Goal: Contribute content: Contribute content

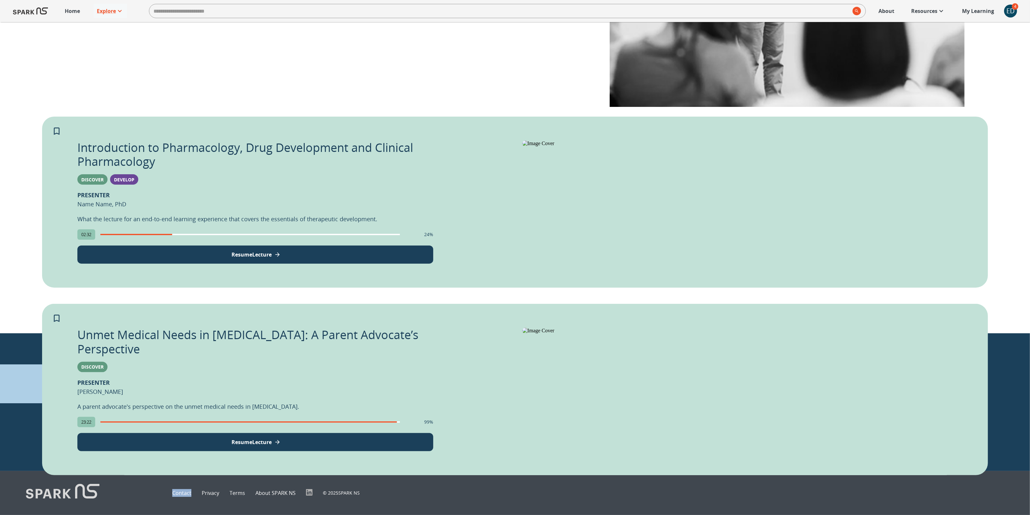
scroll to position [410, 0]
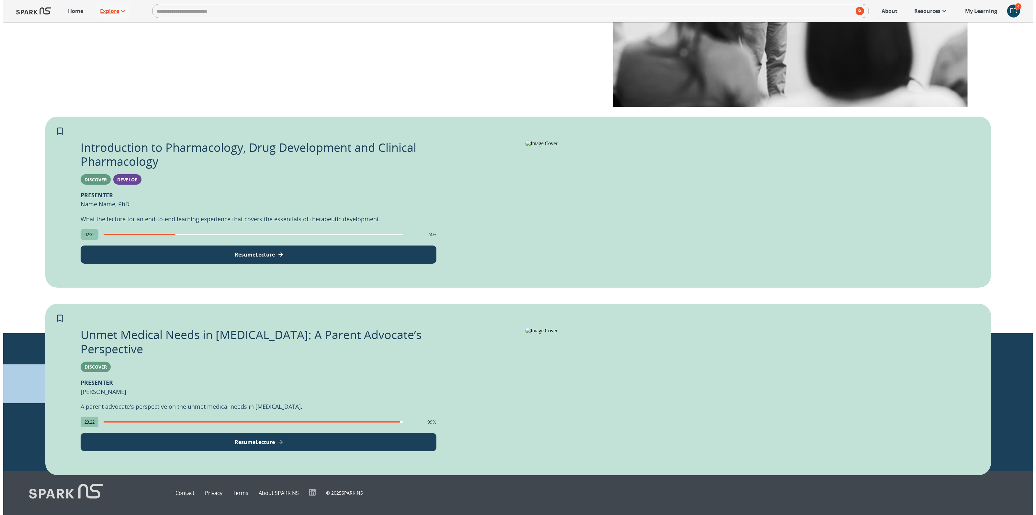
scroll to position [410, 0]
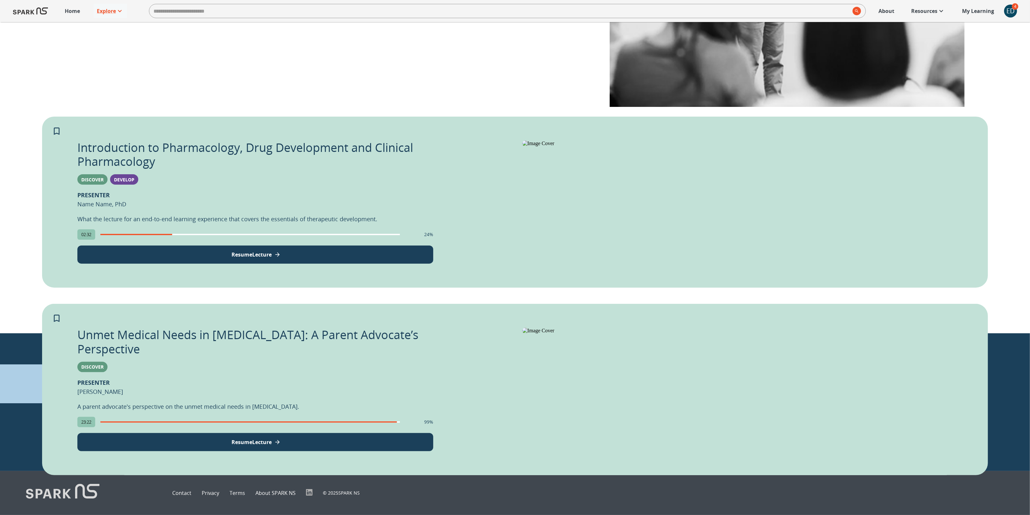
click at [309, 433] on button "Resume Lecture" at bounding box center [255, 442] width 356 height 18
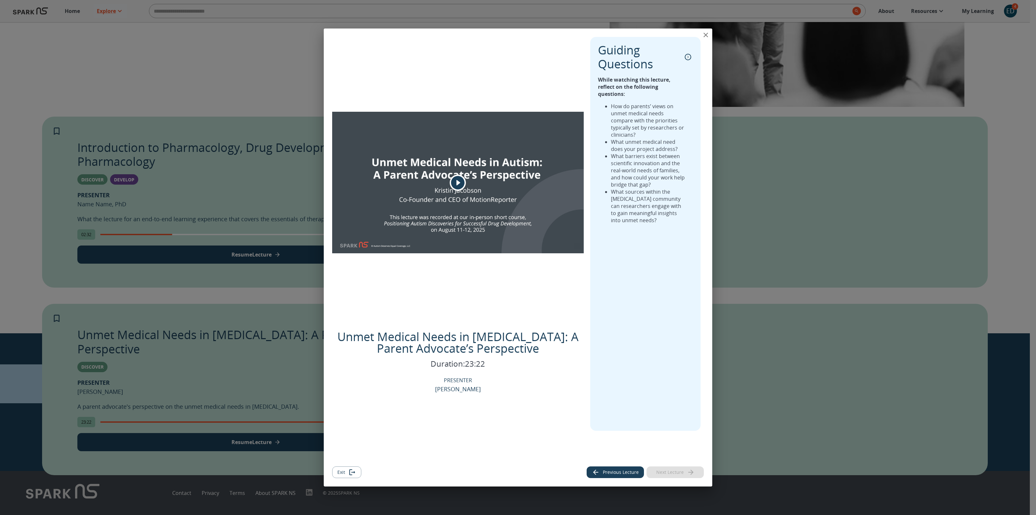
click at [705, 34] on icon "close" at bounding box center [706, 35] width 8 height 8
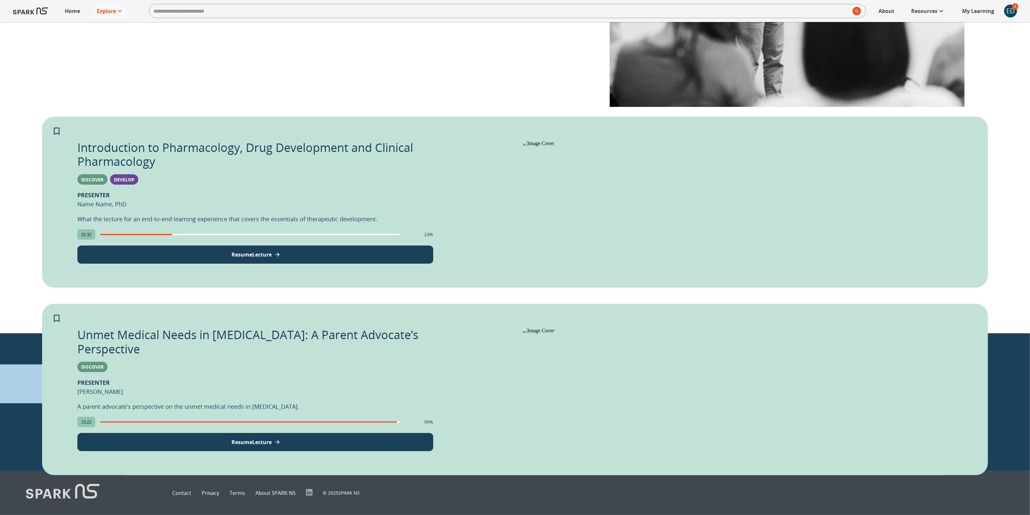
click at [1009, 10] on div "ED" at bounding box center [1010, 11] width 13 height 13
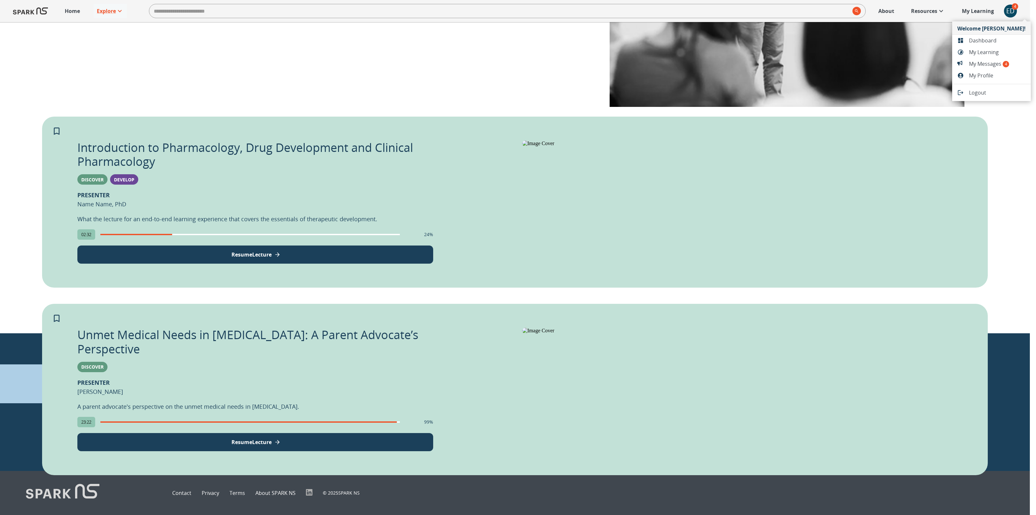
click at [965, 39] on div at bounding box center [963, 40] width 12 height 6
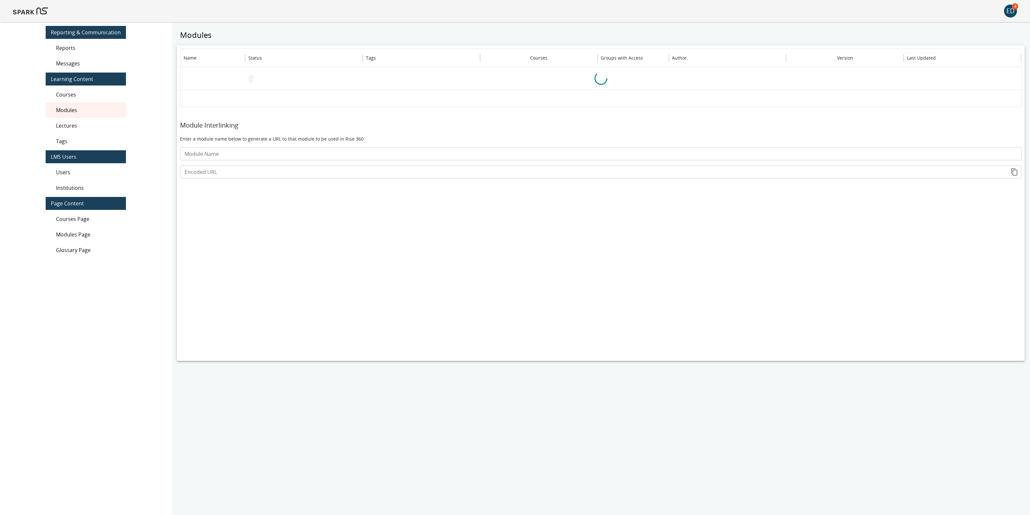
click at [82, 125] on span "Lectures" at bounding box center [88, 126] width 65 height 8
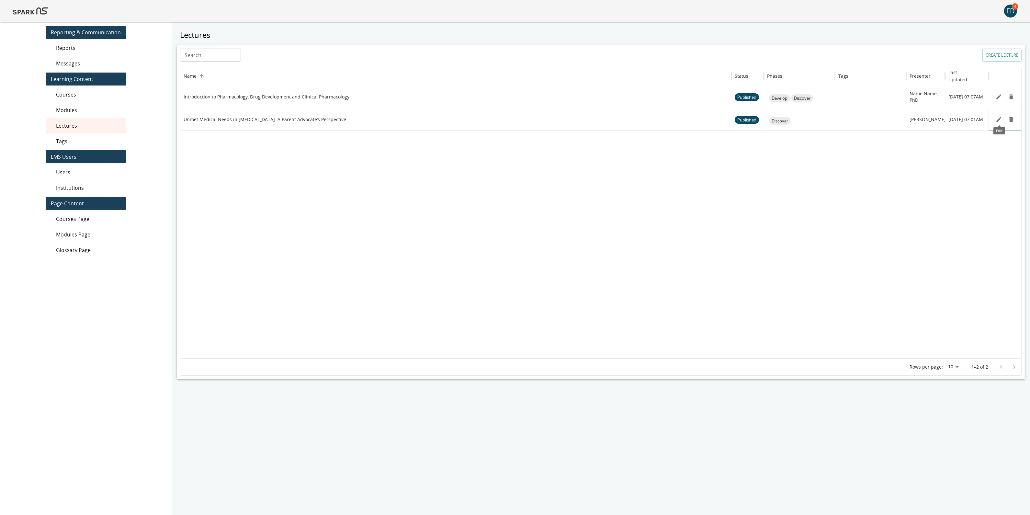
click at [999, 120] on icon "Edit" at bounding box center [998, 119] width 6 height 6
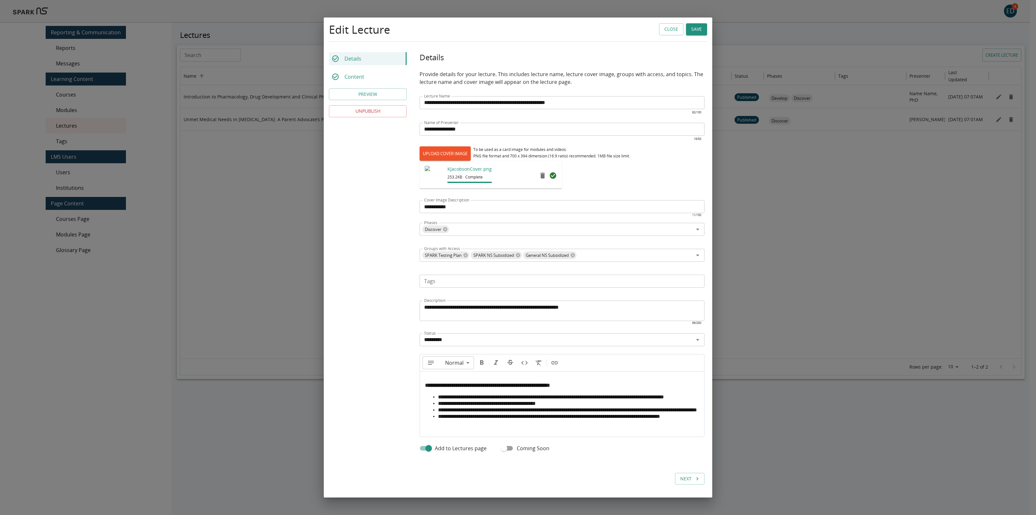
type input "**"
click at [478, 395] on li "**********" at bounding box center [568, 397] width 261 height 6
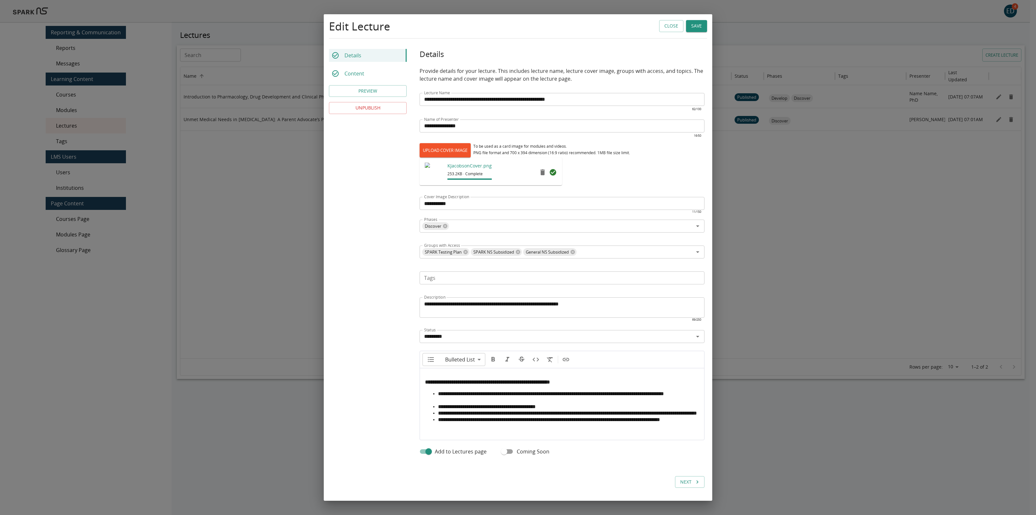
click at [580, 407] on li "**********" at bounding box center [568, 406] width 261 height 6
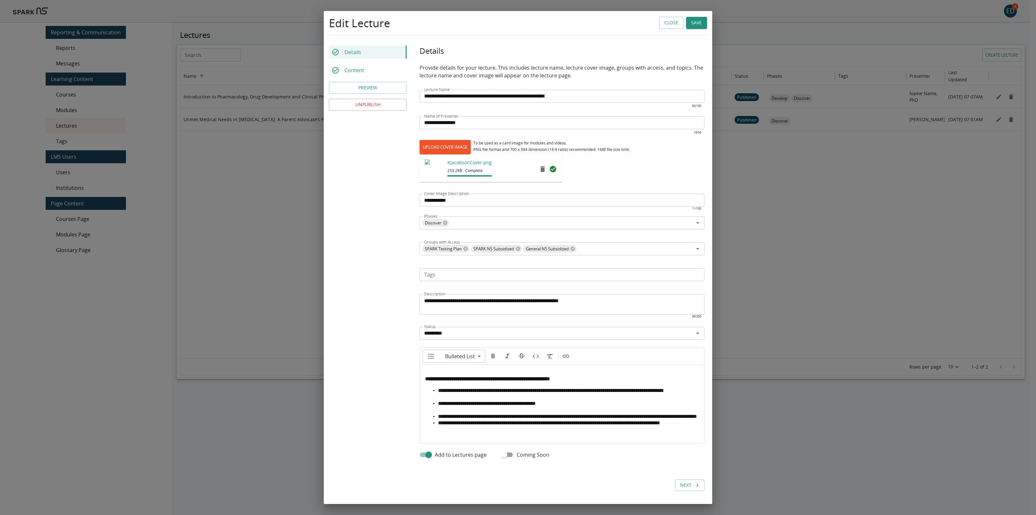
click at [519, 419] on li "**********" at bounding box center [568, 416] width 261 height 6
click at [697, 22] on button "Save" at bounding box center [696, 23] width 21 height 12
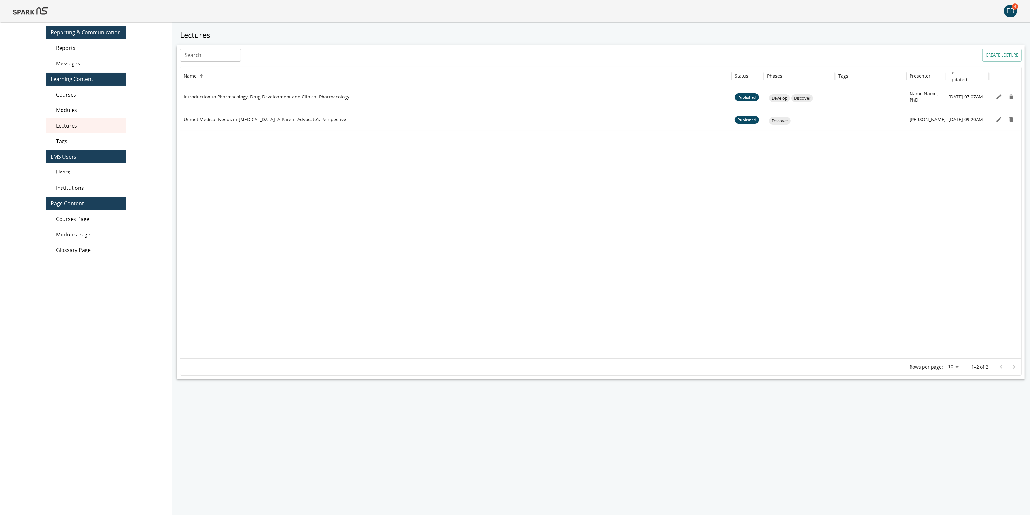
click at [25, 11] on img at bounding box center [30, 11] width 35 height 16
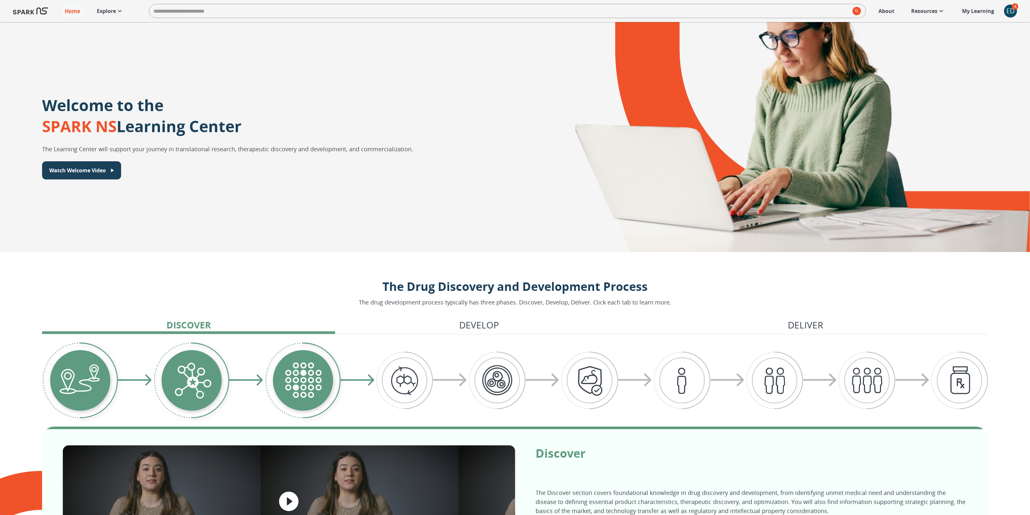
click at [104, 15] on link "Explore" at bounding box center [110, 11] width 33 height 14
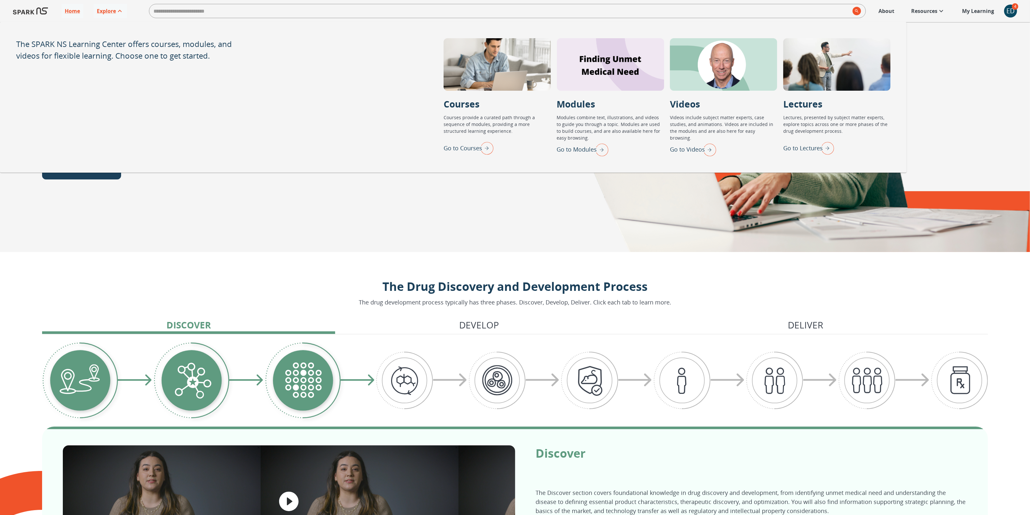
click at [806, 148] on p "Go to Lectures" at bounding box center [802, 148] width 39 height 9
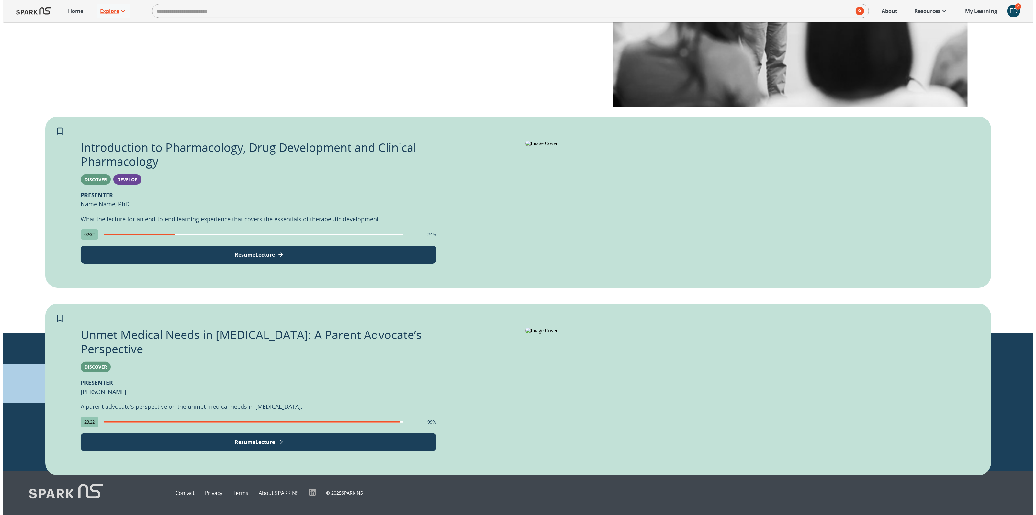
scroll to position [381, 0]
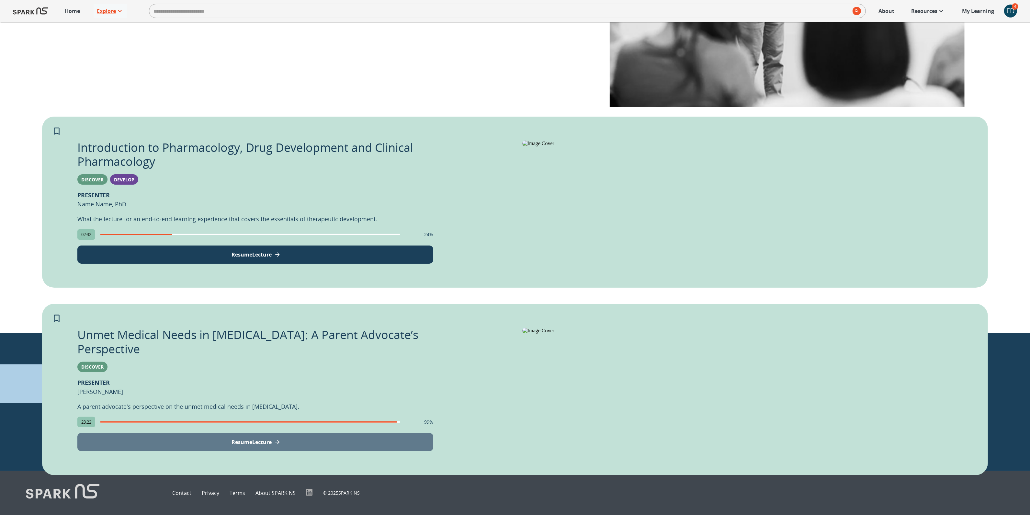
click at [331, 433] on button "Resume Lecture" at bounding box center [255, 442] width 356 height 18
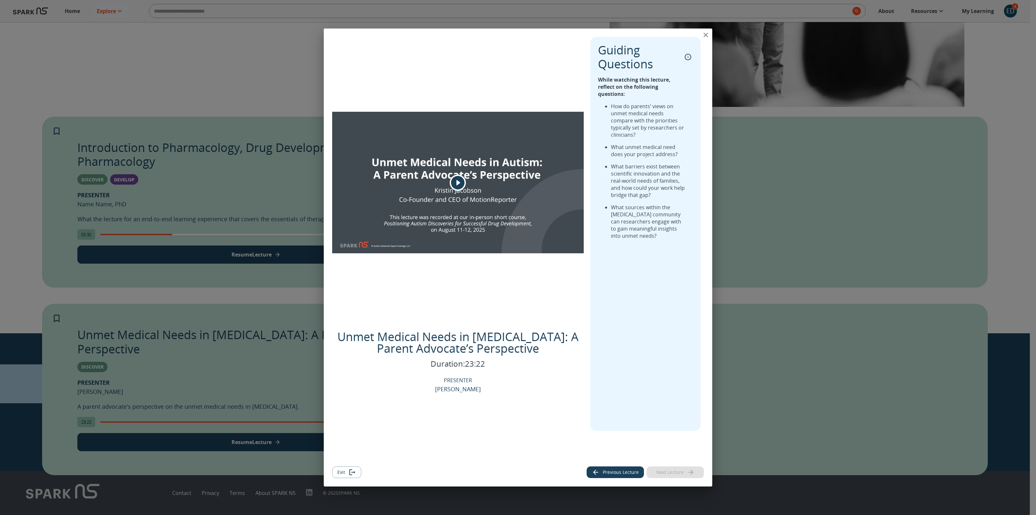
click at [342, 473] on button "Exit" at bounding box center [346, 472] width 29 height 12
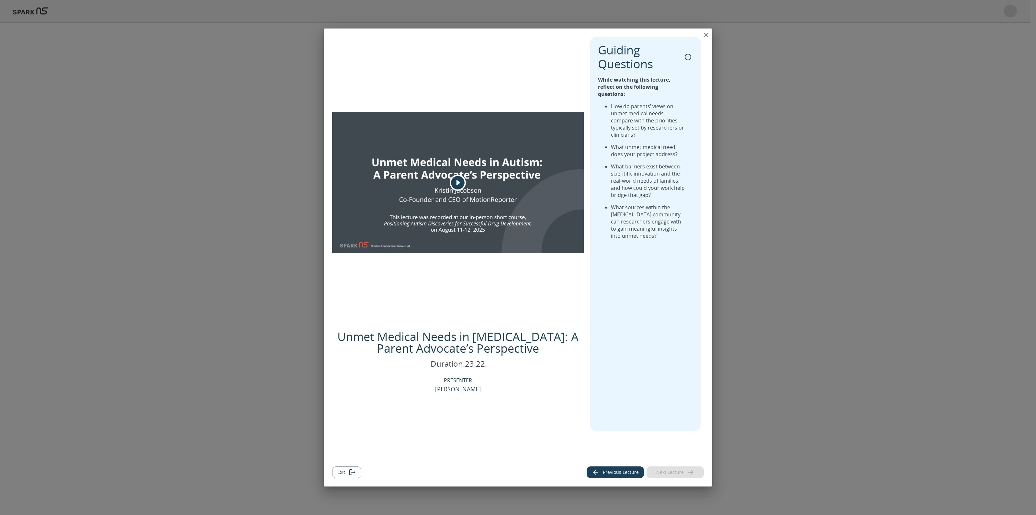
scroll to position [410, 0]
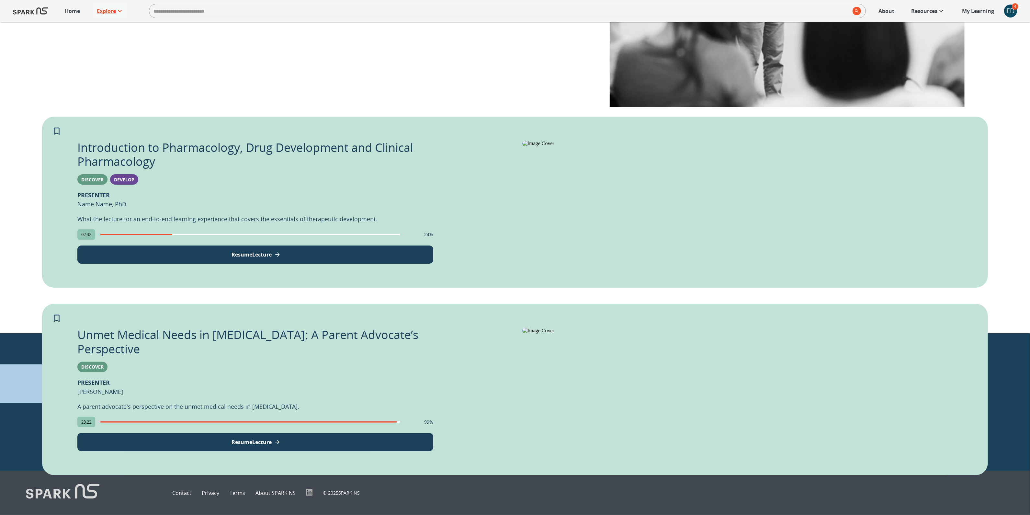
click at [338, 433] on button "Resume Lecture" at bounding box center [255, 442] width 356 height 18
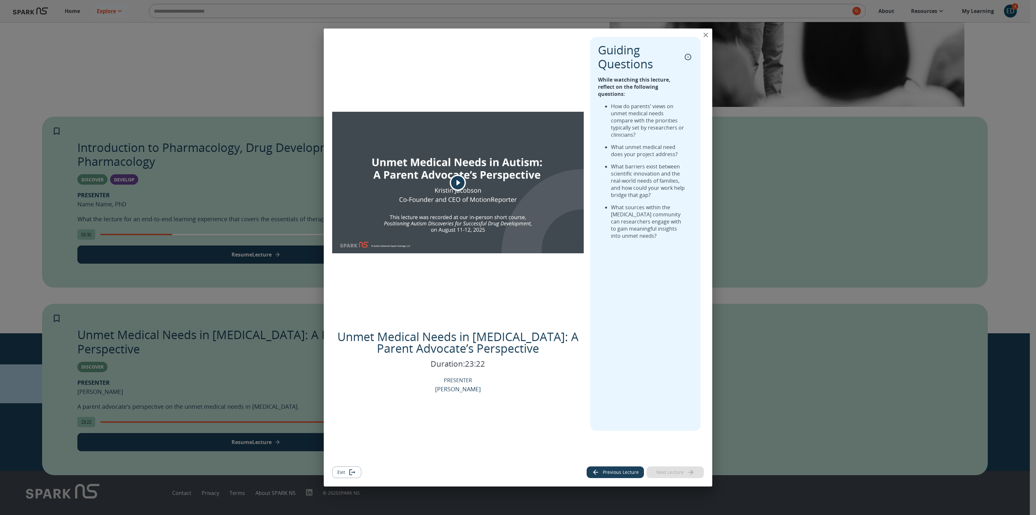
click at [343, 471] on button "Exit" at bounding box center [346, 472] width 29 height 12
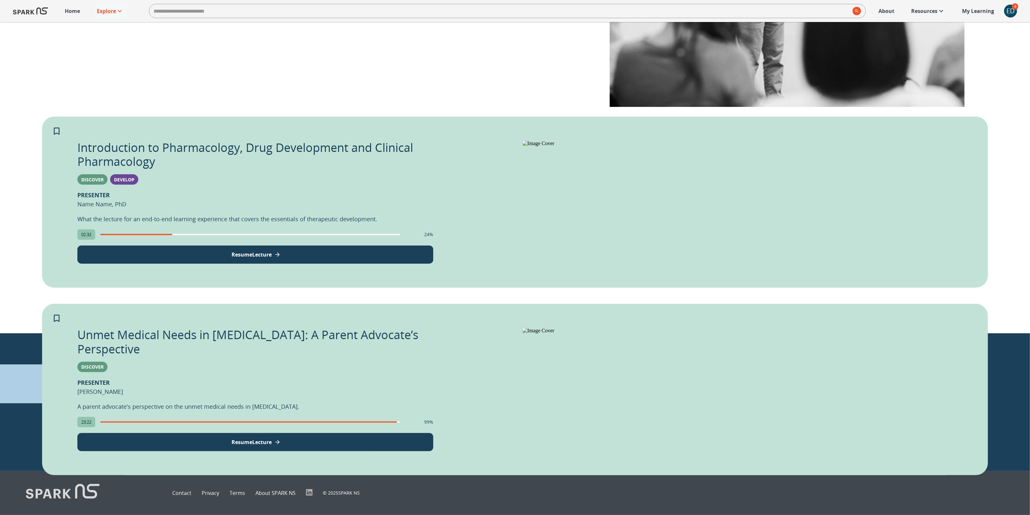
click at [1006, 11] on div "ED" at bounding box center [1010, 11] width 13 height 13
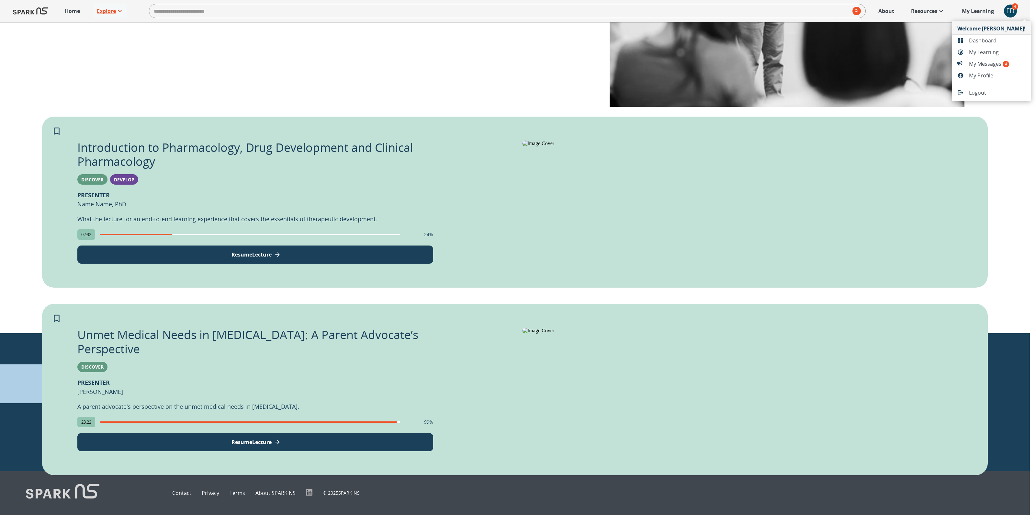
click at [993, 39] on span "Dashboard" at bounding box center [997, 41] width 57 height 8
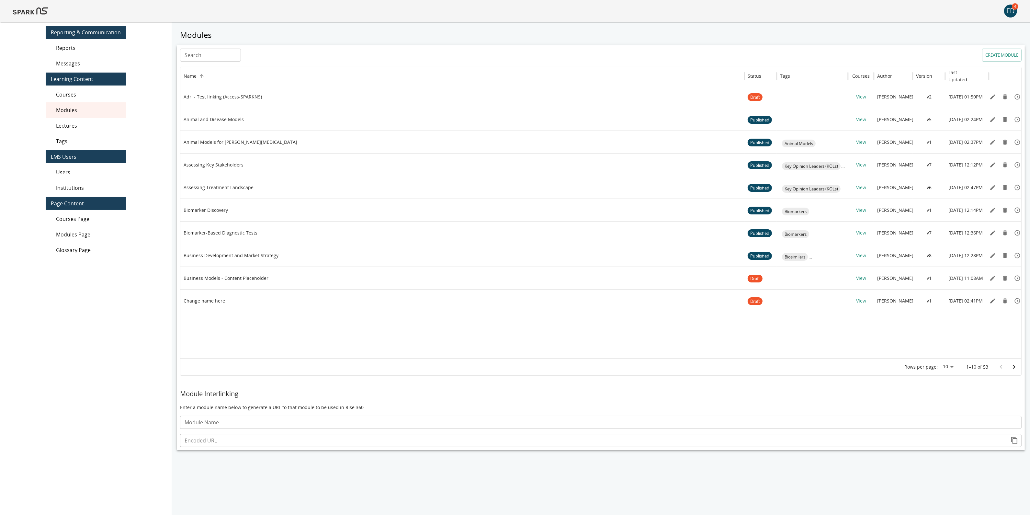
click at [88, 124] on span "Lectures" at bounding box center [88, 126] width 65 height 8
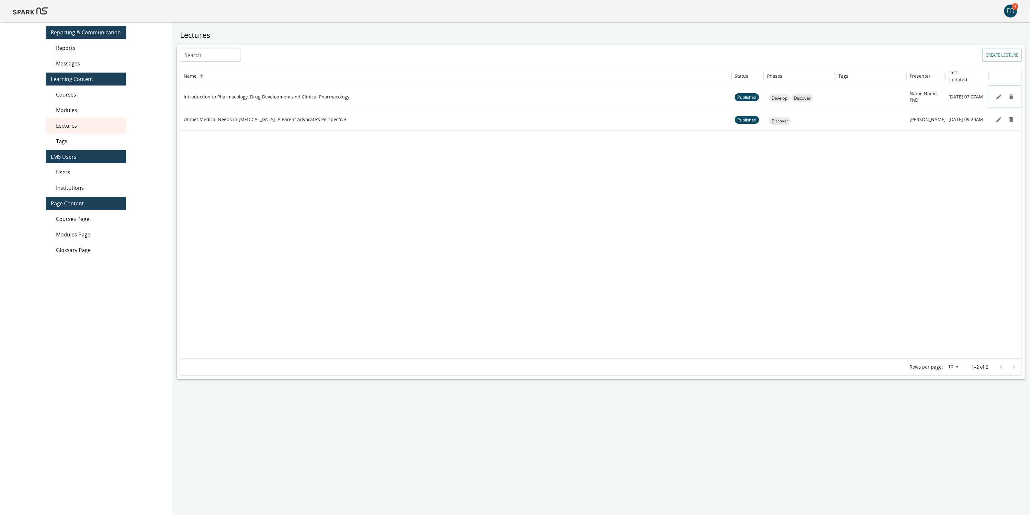
click at [999, 96] on icon "Edit" at bounding box center [998, 96] width 5 height 5
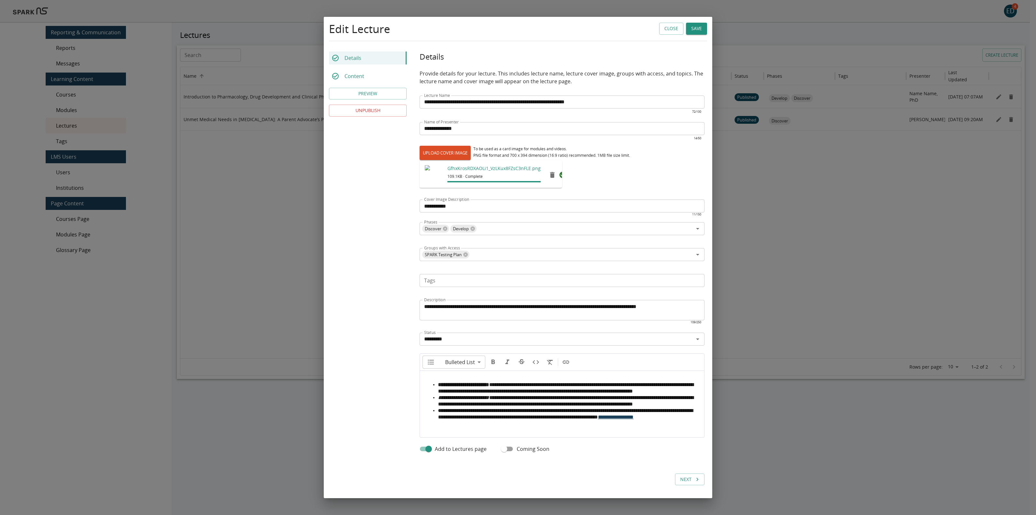
click at [450, 146] on label "UPLOAD COVER IMAGE" at bounding box center [444, 153] width 51 height 14
click at [420, 160] on input "UPLOAD COVER IMAGE" at bounding box center [419, 160] width 0 height 0
type input "**********"
click at [688, 25] on button "Save" at bounding box center [696, 29] width 21 height 12
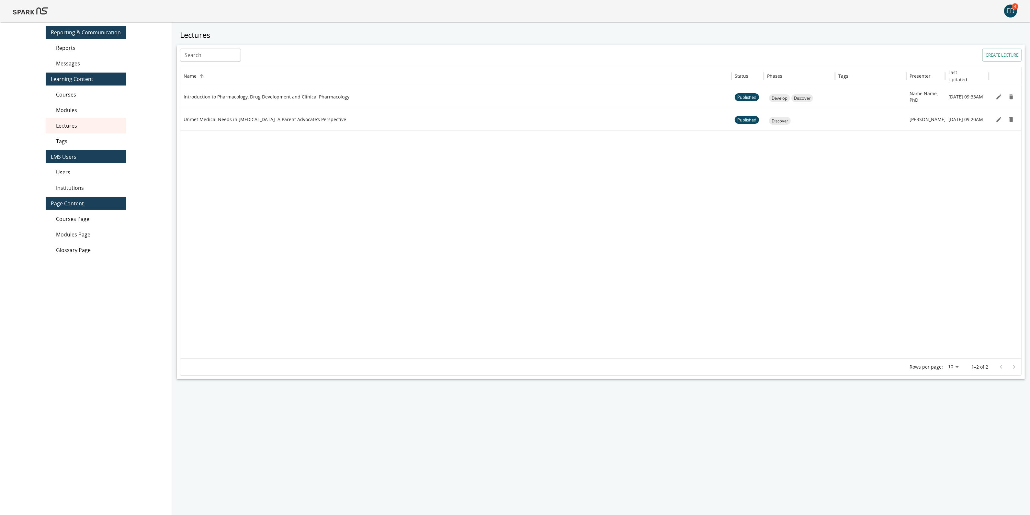
click at [28, 14] on img at bounding box center [30, 11] width 35 height 16
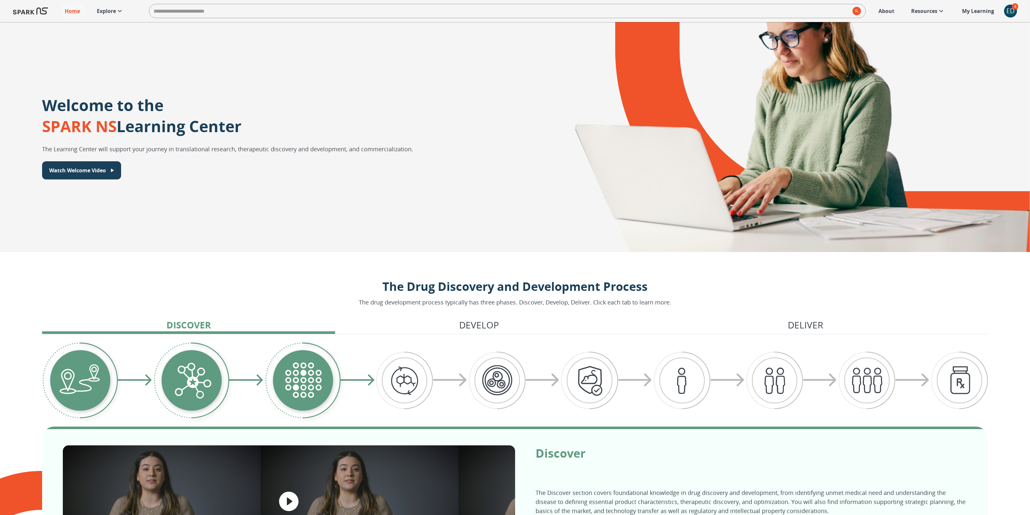
click at [109, 10] on p "Explore" at bounding box center [106, 11] width 19 height 8
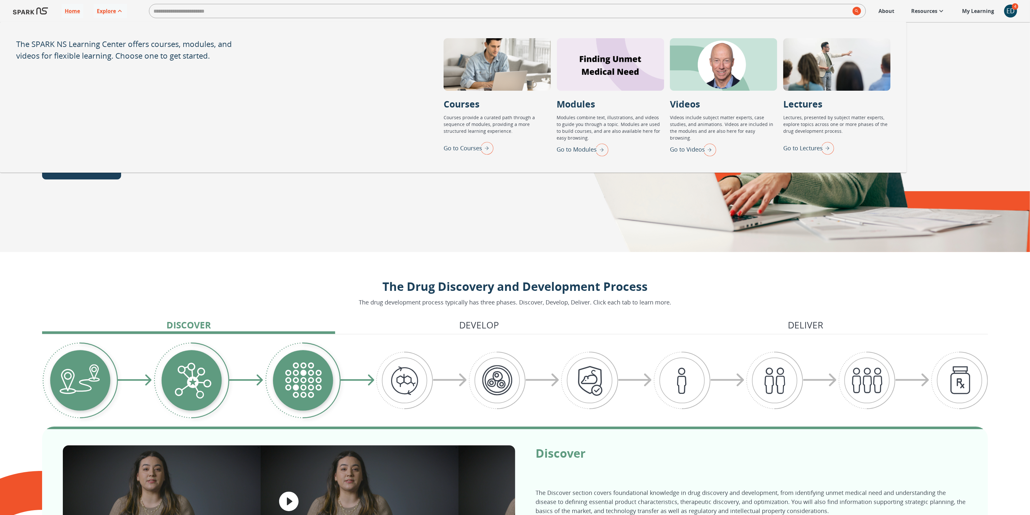
click at [809, 148] on p "Go to Lectures" at bounding box center [802, 148] width 39 height 9
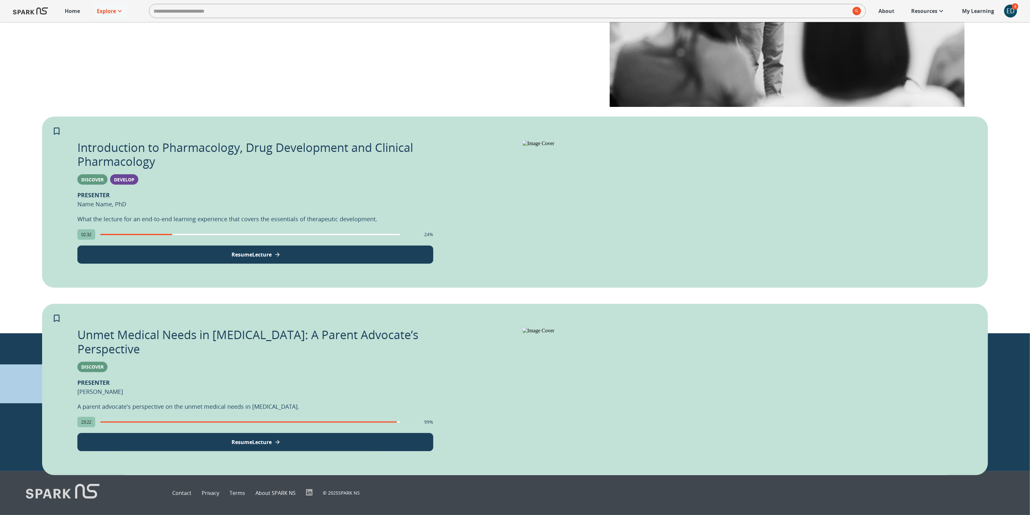
scroll to position [461, 0]
click at [1011, 9] on div "ED" at bounding box center [1010, 11] width 13 height 13
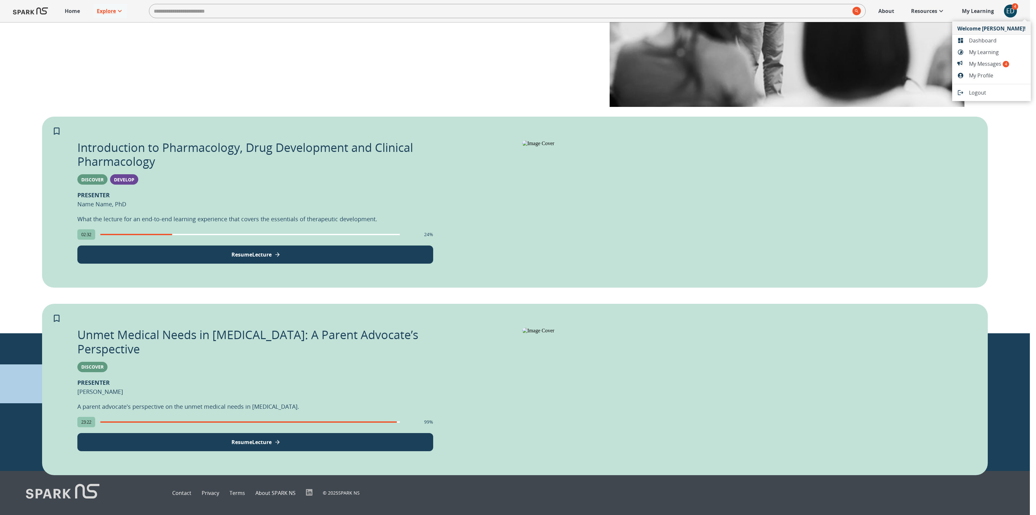
click at [981, 40] on span "Dashboard" at bounding box center [997, 41] width 57 height 8
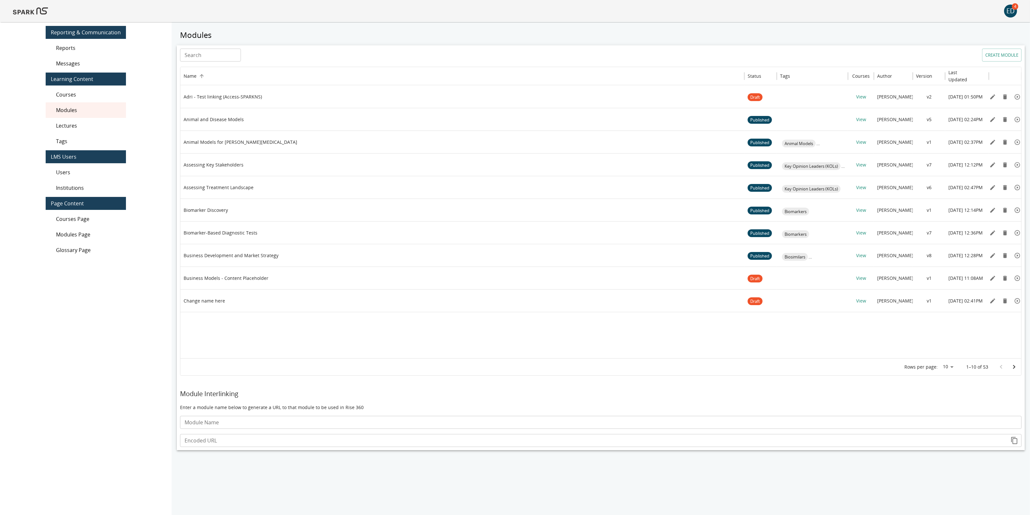
click at [82, 128] on span "Lectures" at bounding box center [88, 126] width 65 height 8
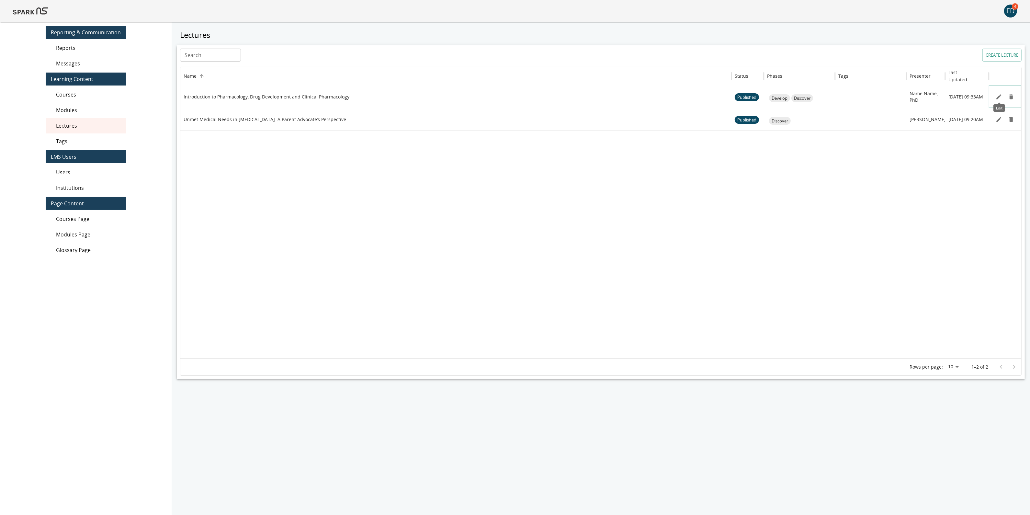
click at [998, 98] on icon "Edit" at bounding box center [998, 97] width 6 height 6
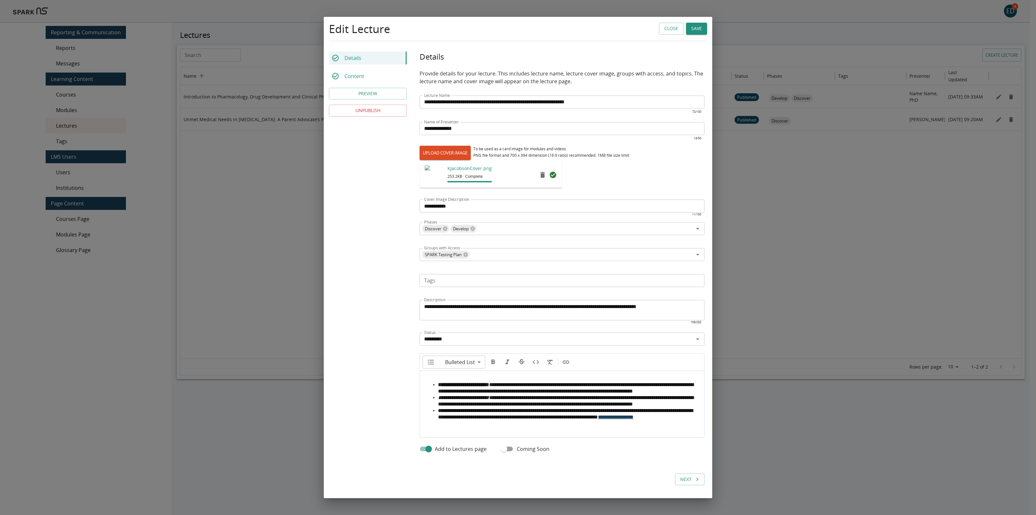
click at [446, 147] on label "UPLOAD COVER IMAGE" at bounding box center [444, 153] width 51 height 14
click at [420, 160] on input "UPLOAD COVER IMAGE" at bounding box center [419, 160] width 0 height 0
click at [435, 146] on label "UPLOAD COVER IMAGE" at bounding box center [444, 153] width 51 height 14
click at [420, 160] on input "UPLOAD COVER IMAGE" at bounding box center [419, 160] width 0 height 0
type input "**********"
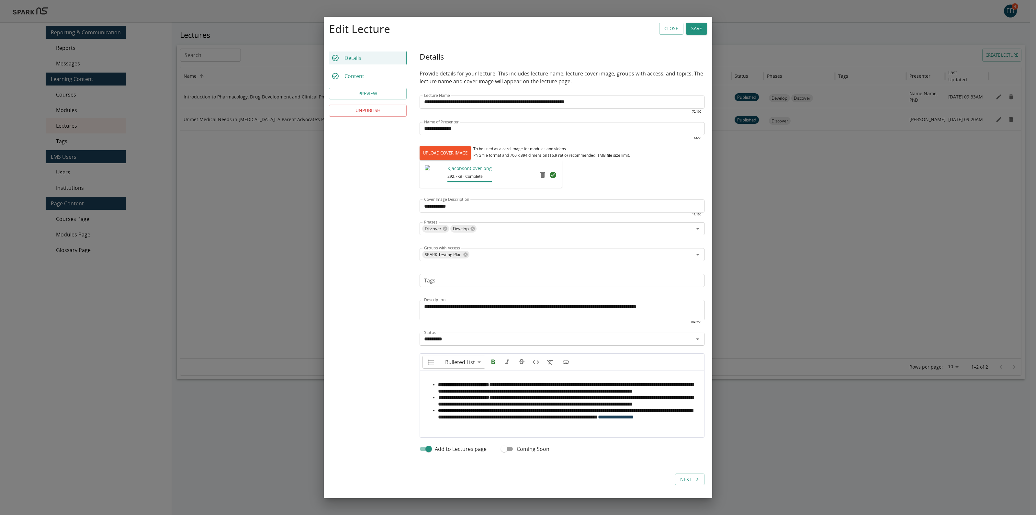
click at [691, 23] on button "Save" at bounding box center [696, 29] width 21 height 12
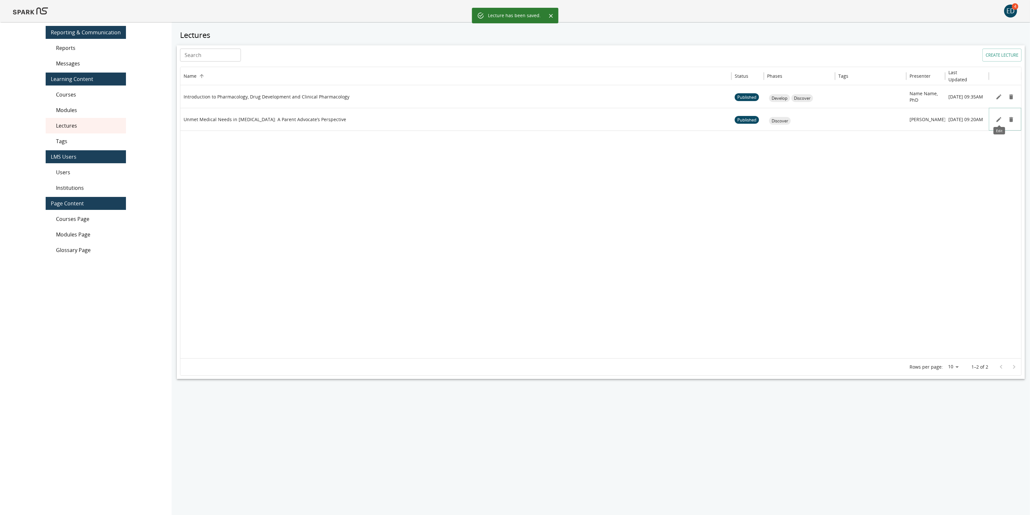
click at [997, 118] on icon "Edit" at bounding box center [998, 119] width 6 height 6
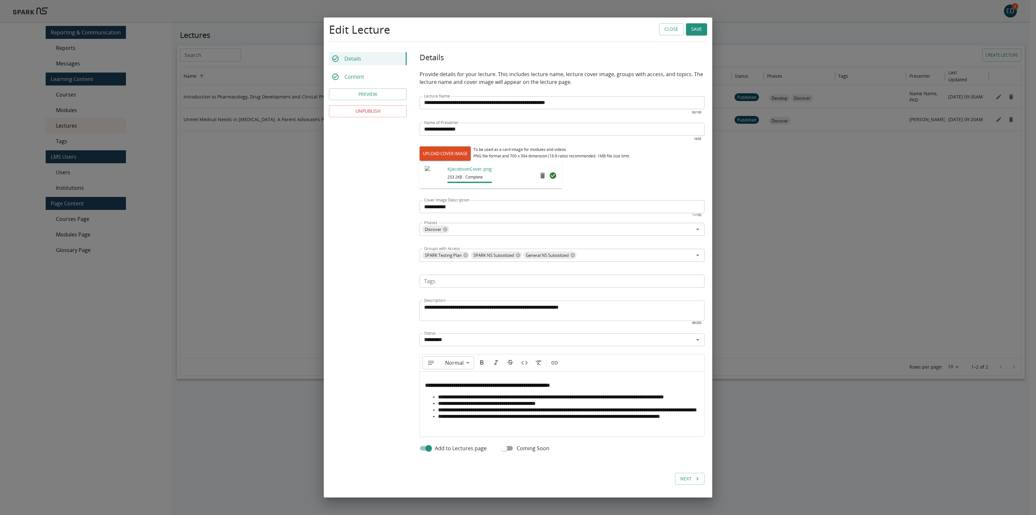
click at [453, 148] on label "UPLOAD COVER IMAGE" at bounding box center [444, 153] width 51 height 14
click at [420, 160] on input "UPLOAD COVER IMAGE" at bounding box center [419, 160] width 0 height 0
type input "**********"
click at [686, 23] on button "Save" at bounding box center [696, 29] width 21 height 12
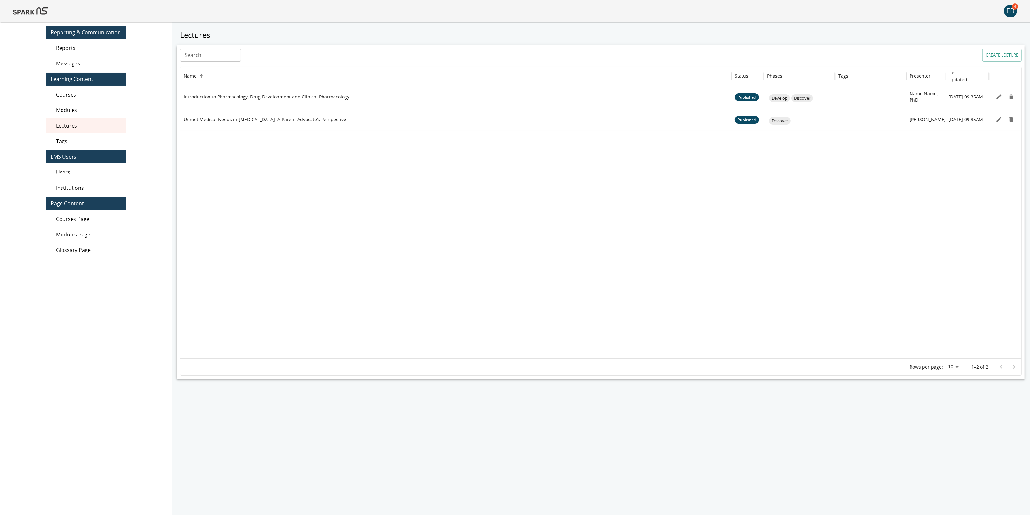
click at [31, 12] on img at bounding box center [30, 11] width 35 height 16
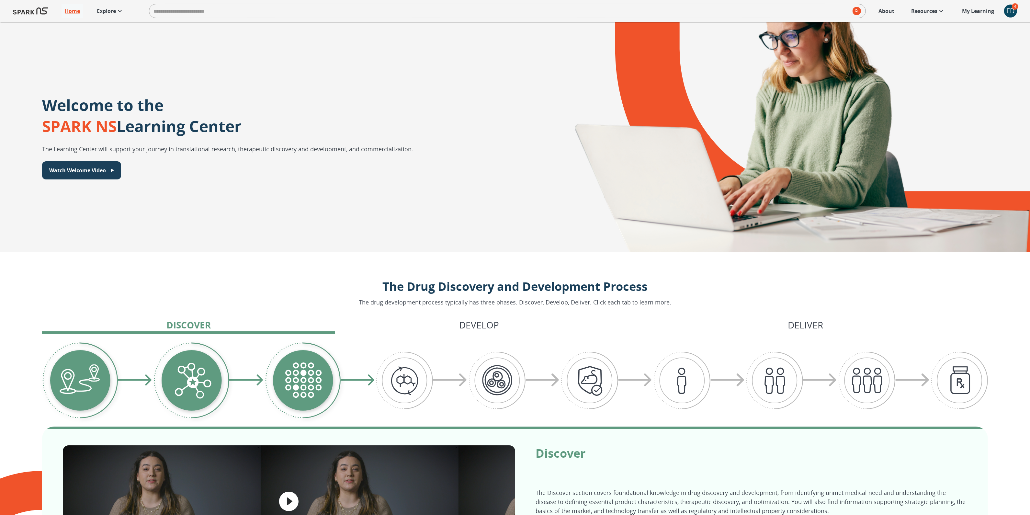
click at [110, 12] on p "Explore" at bounding box center [106, 11] width 19 height 8
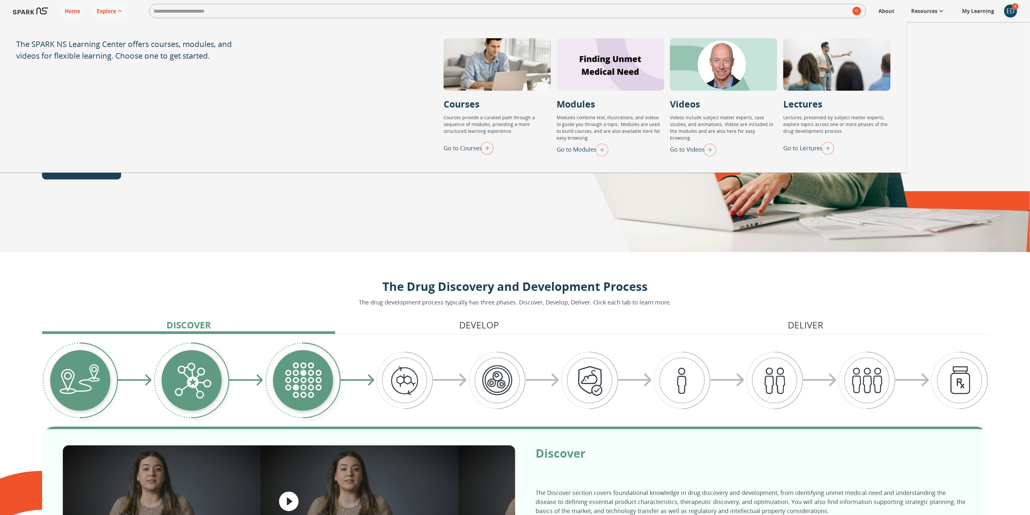
click at [815, 150] on p "Go to Lectures" at bounding box center [802, 148] width 39 height 9
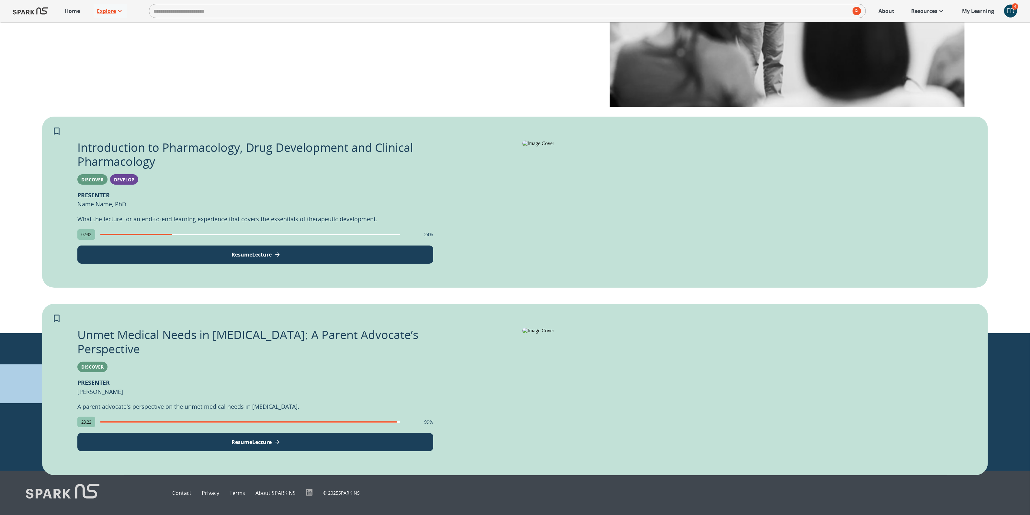
scroll to position [466, 0]
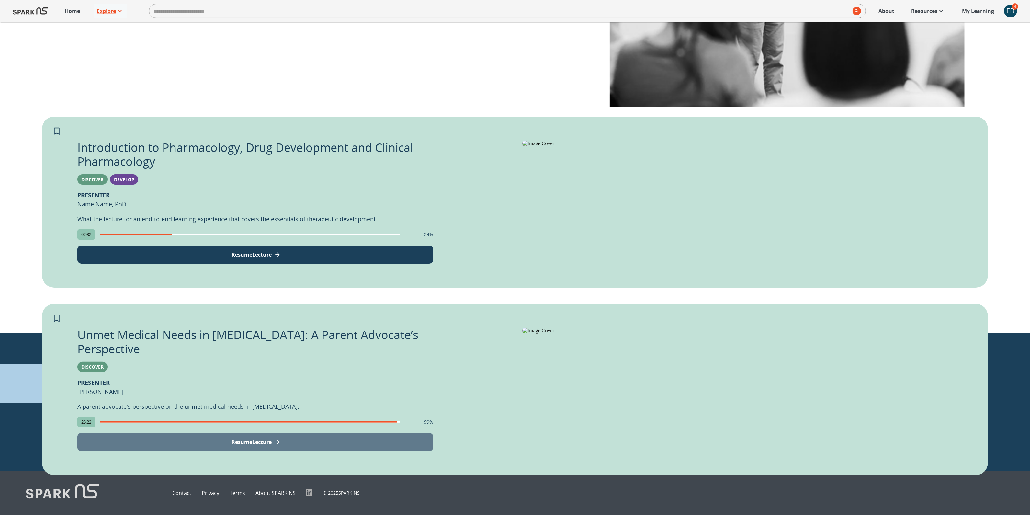
click at [271, 438] on p "Resume Lecture" at bounding box center [251, 442] width 40 height 8
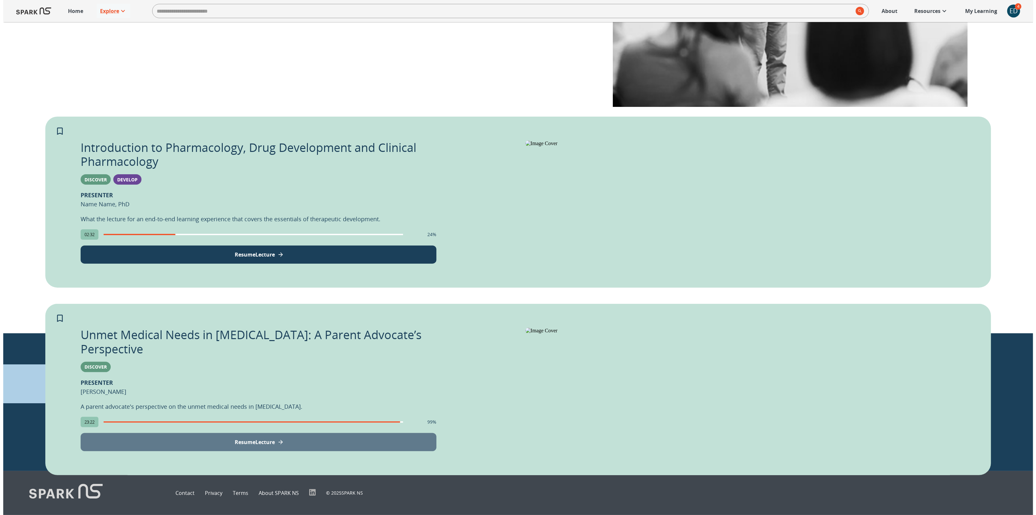
scroll to position [466, 0]
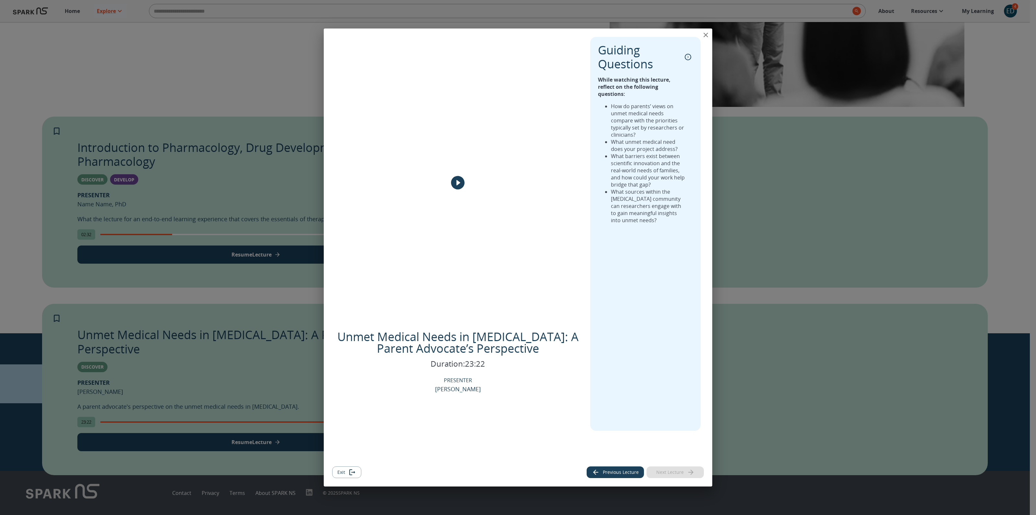
click at [342, 470] on button "Exit" at bounding box center [346, 472] width 29 height 12
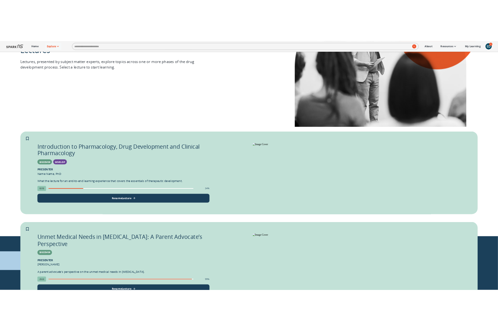
scroll to position [0, 0]
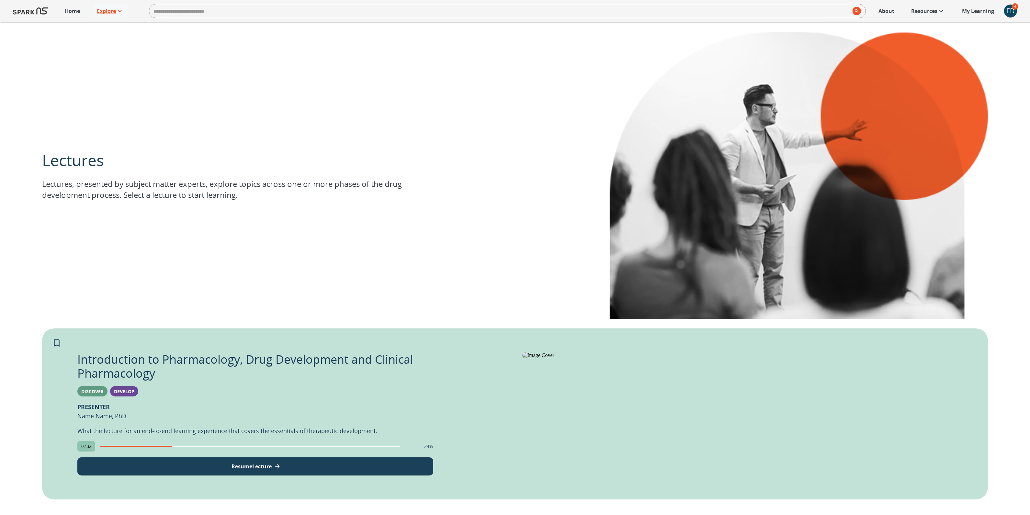
click at [1010, 10] on div "ED" at bounding box center [1010, 11] width 13 height 13
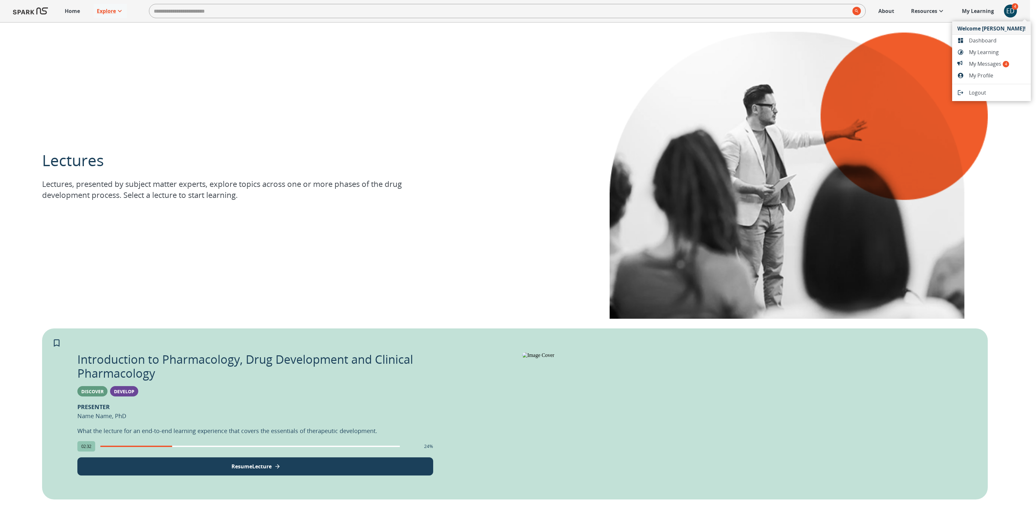
click at [990, 39] on span "Dashboard" at bounding box center [997, 41] width 57 height 8
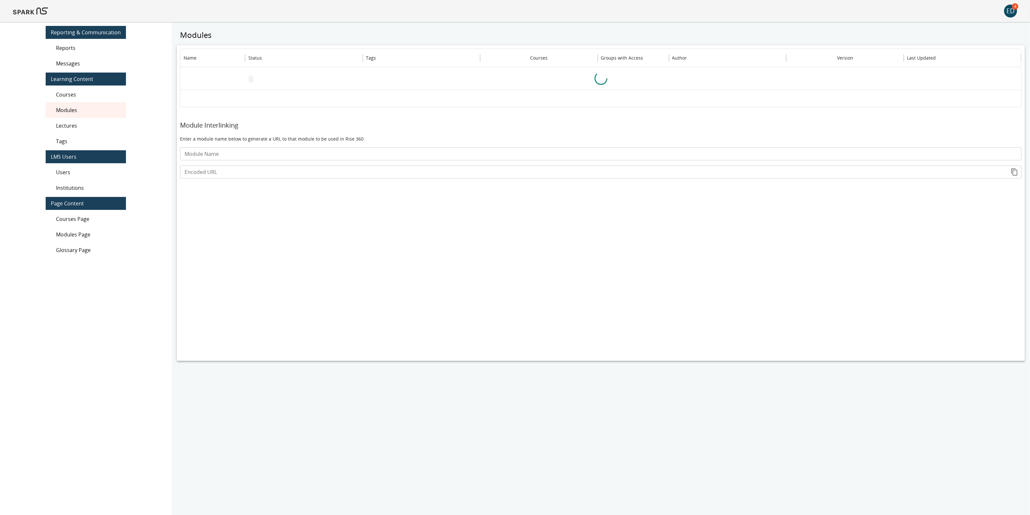
click at [79, 125] on span "Lectures" at bounding box center [88, 126] width 65 height 8
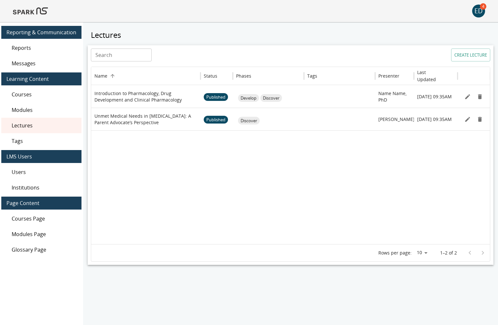
click at [480, 9] on div "ED" at bounding box center [479, 11] width 13 height 13
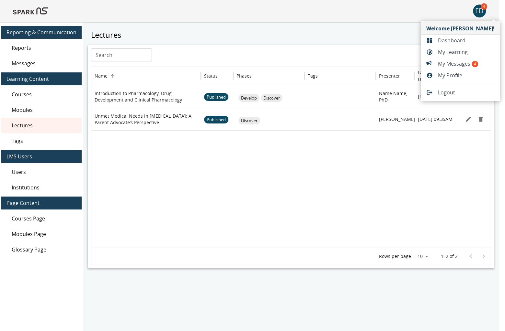
click at [466, 62] on span "My Messages 4" at bounding box center [466, 64] width 57 height 8
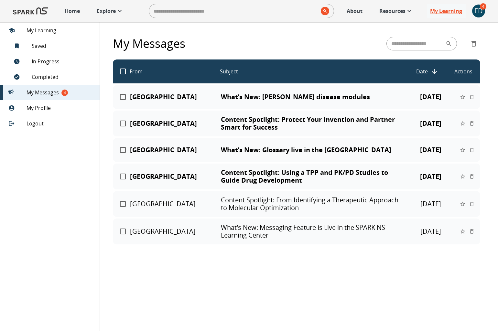
click at [395, 98] on p "What’s New: [PERSON_NAME] disease modules" at bounding box center [312, 97] width 183 height 8
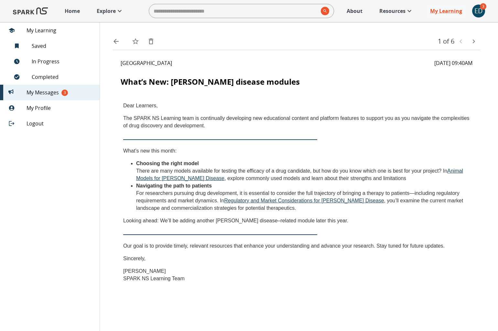
click at [116, 45] on icon "back" at bounding box center [116, 42] width 8 height 8
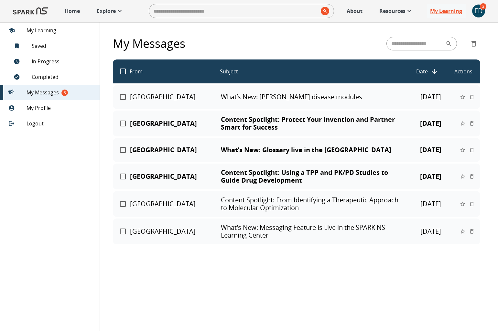
click at [195, 124] on p "[GEOGRAPHIC_DATA]" at bounding box center [175, 124] width 90 height 8
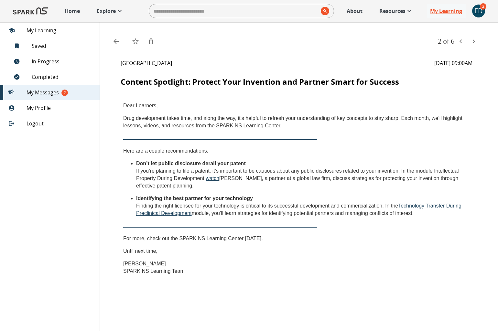
click at [112, 44] on button "back" at bounding box center [116, 41] width 13 height 13
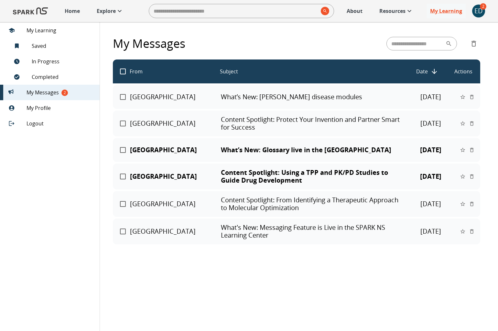
click at [161, 151] on p "[GEOGRAPHIC_DATA]" at bounding box center [175, 150] width 90 height 8
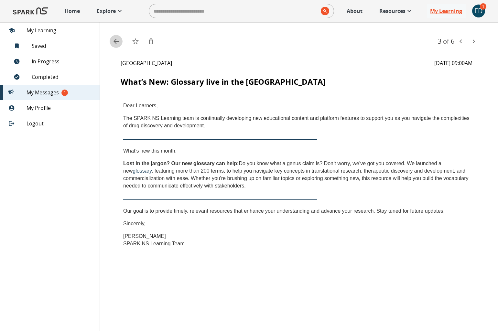
click at [115, 44] on icon "back" at bounding box center [116, 42] width 8 height 8
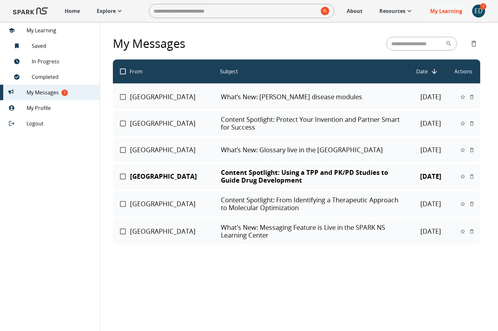
click at [173, 175] on p "[GEOGRAPHIC_DATA]" at bounding box center [175, 177] width 90 height 8
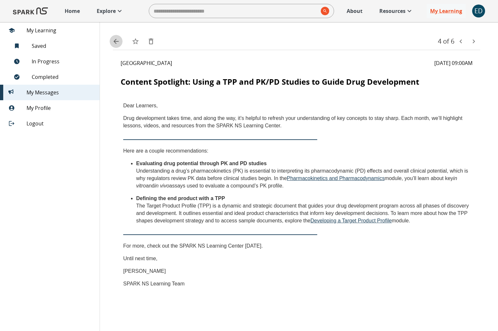
click at [115, 42] on icon "back" at bounding box center [116, 41] width 5 height 5
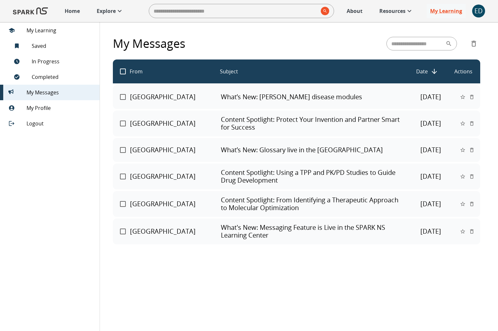
click at [46, 13] on img at bounding box center [30, 11] width 35 height 16
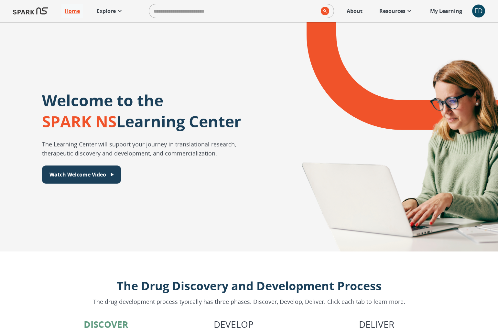
click at [474, 11] on div "ED" at bounding box center [479, 11] width 13 height 13
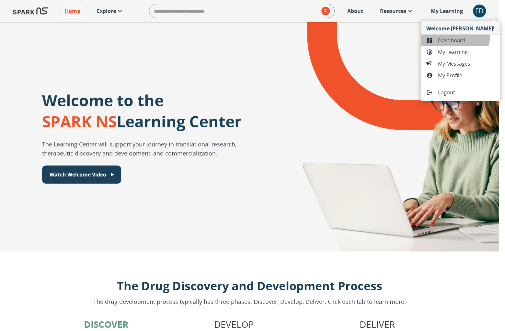
click at [454, 37] on span "Dashboard" at bounding box center [466, 41] width 57 height 8
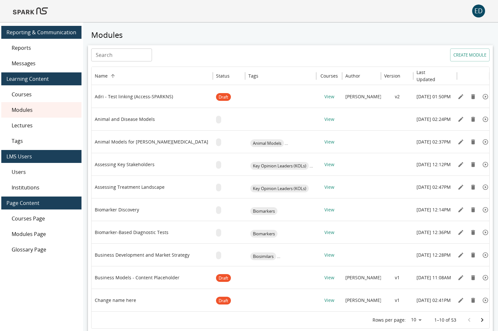
click at [46, 124] on span "Lectures" at bounding box center [44, 126] width 65 height 8
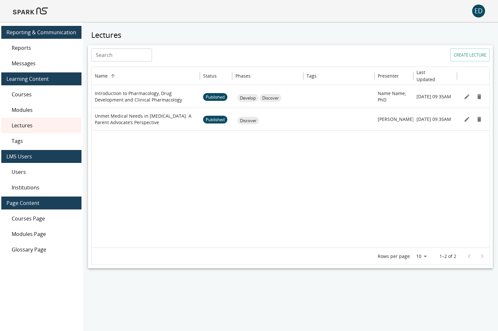
click at [463, 56] on button "CREATE LECTURE" at bounding box center [470, 55] width 39 height 13
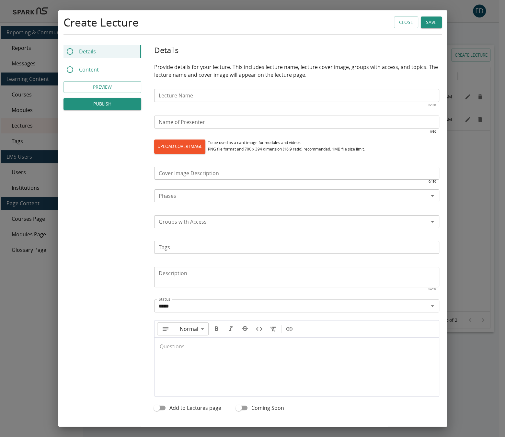
click at [199, 196] on input "Phases" at bounding box center [291, 195] width 270 height 9
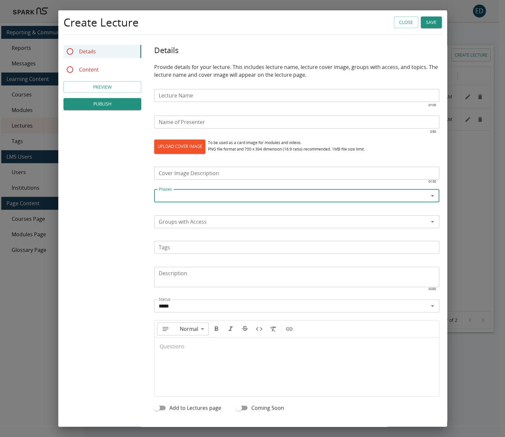
click at [229, 222] on input "Groups with Access" at bounding box center [291, 221] width 270 height 9
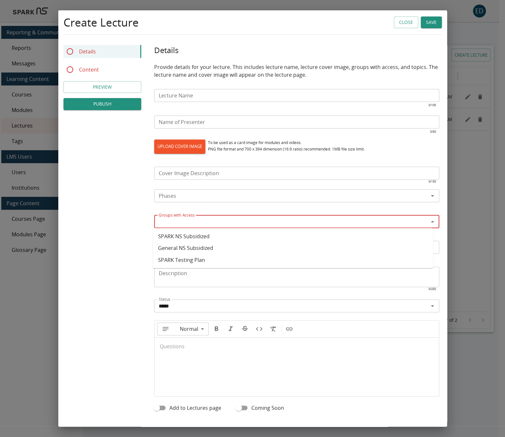
click at [236, 223] on input "Groups with Access" at bounding box center [291, 221] width 270 height 9
click at [223, 221] on input "Groups with Access" at bounding box center [291, 221] width 270 height 9
click at [244, 223] on input "Groups with Access" at bounding box center [291, 221] width 270 height 9
click at [188, 248] on input "Tags" at bounding box center [296, 247] width 280 height 9
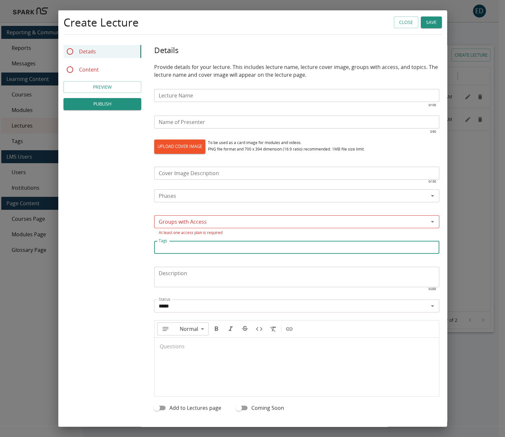
click at [236, 346] on div at bounding box center [296, 364] width 284 height 52
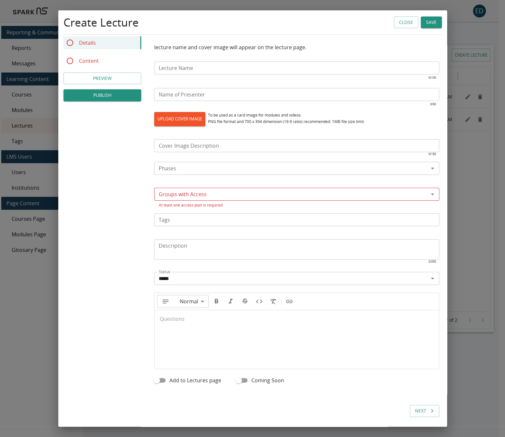
scroll to position [29, 0]
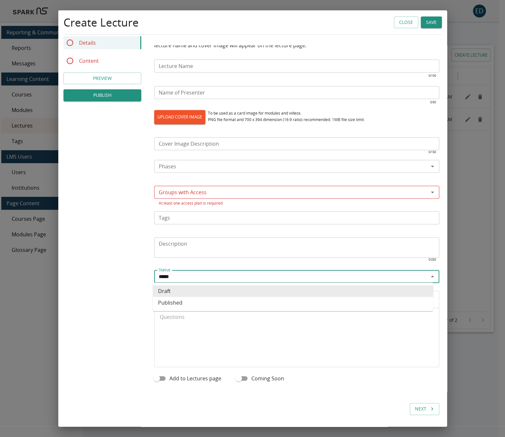
click at [200, 277] on input "*****" at bounding box center [291, 276] width 270 height 9
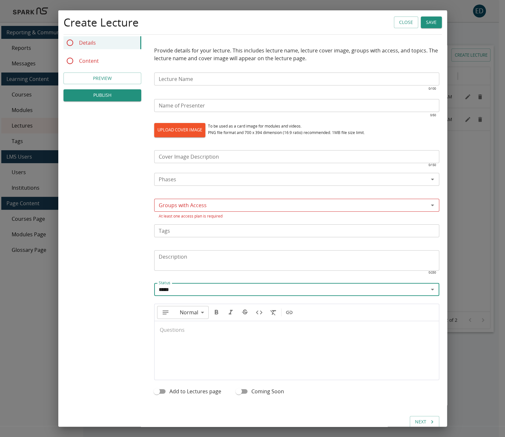
scroll to position [0, 0]
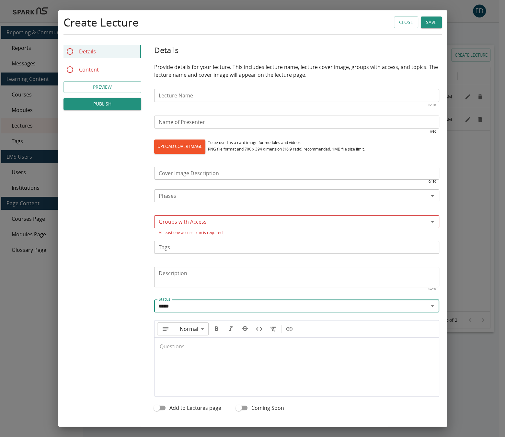
click at [69, 51] on icon "Lecture Builder Tabs" at bounding box center [70, 52] width 8 height 8
click at [71, 66] on icon "Lecture Builder Tabs" at bounding box center [70, 70] width 8 height 8
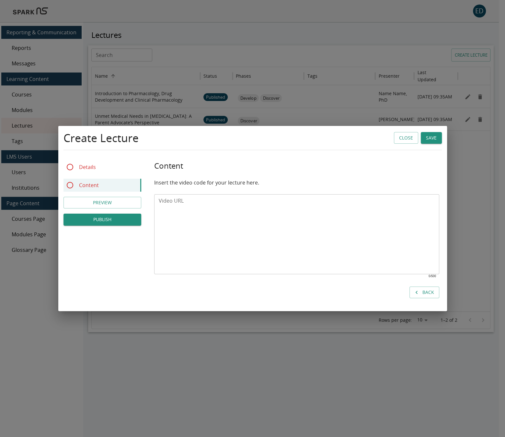
click at [406, 139] on button "Close" at bounding box center [406, 138] width 24 height 12
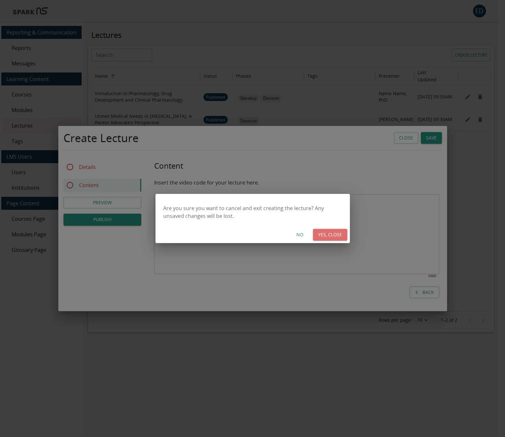
click at [323, 234] on button "YES, CLOSE" at bounding box center [330, 235] width 34 height 12
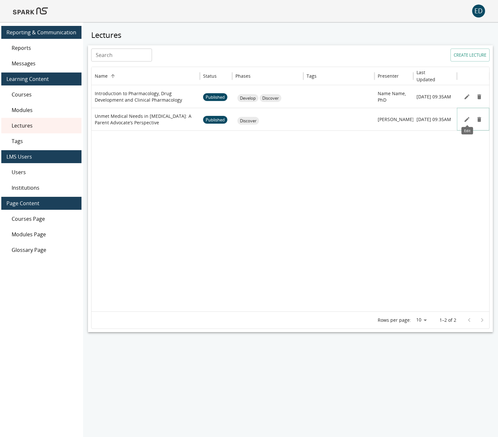
click at [466, 118] on icon "Edit" at bounding box center [467, 119] width 6 height 6
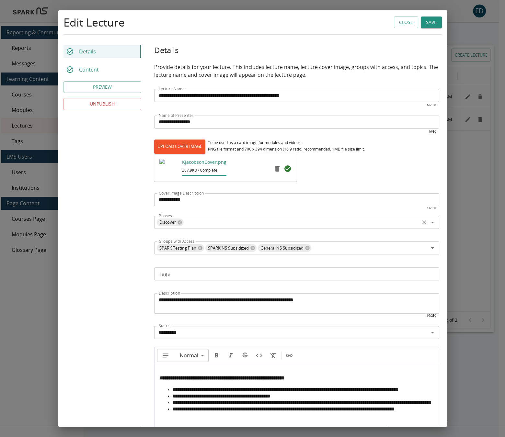
scroll to position [82, 0]
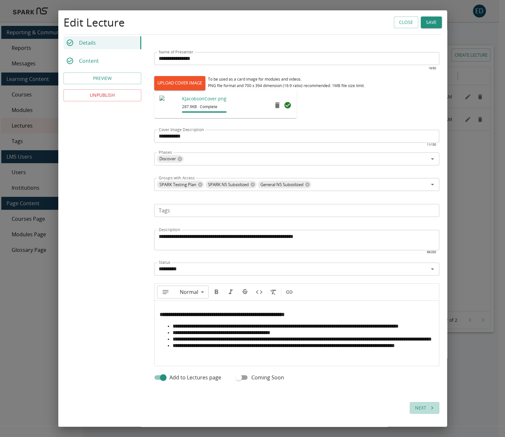
click at [410, 409] on button "Next" at bounding box center [423, 408] width 29 height 12
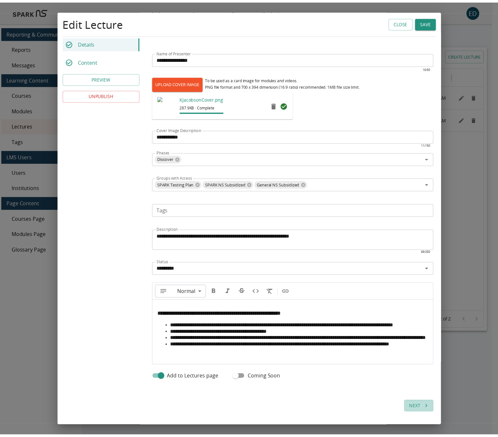
scroll to position [0, 0]
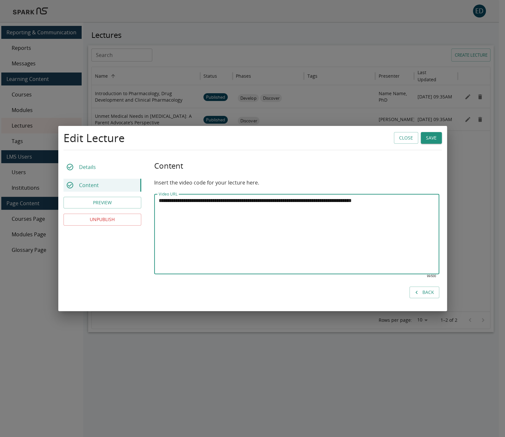
click at [189, 201] on textarea "**********" at bounding box center [297, 234] width 276 height 74
click at [190, 201] on textarea "**********" at bounding box center [297, 234] width 276 height 74
drag, startPoint x: 159, startPoint y: 201, endPoint x: 494, endPoint y: 205, distance: 335.3
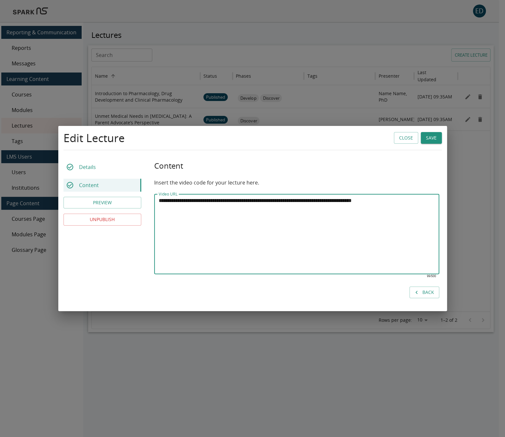
click at [494, 205] on div "**********" at bounding box center [252, 218] width 505 height 437
click at [399, 135] on button "Close" at bounding box center [406, 138] width 24 height 12
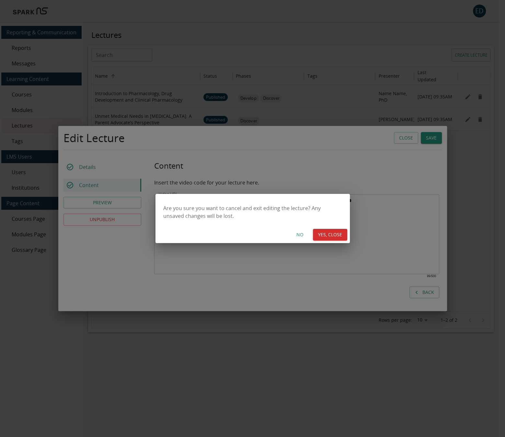
click at [320, 234] on button "YES, CLOSE" at bounding box center [330, 235] width 34 height 12
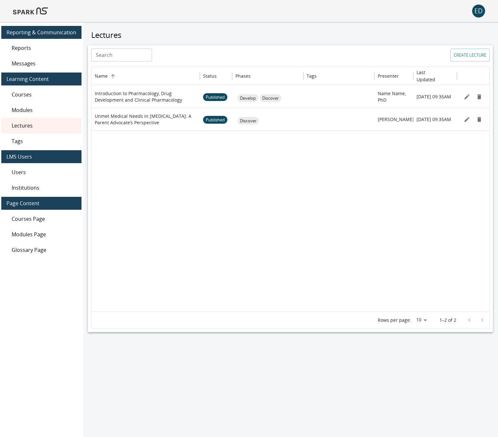
click at [36, 13] on img at bounding box center [30, 11] width 35 height 16
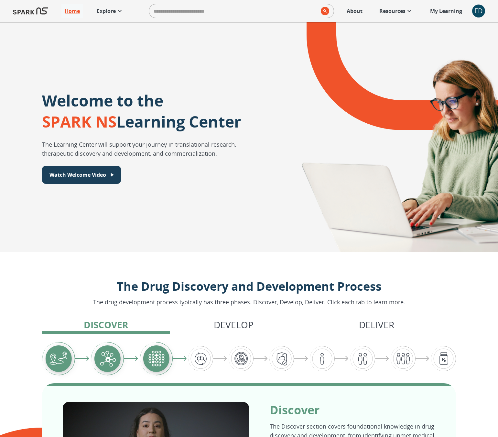
click at [106, 11] on p "Explore" at bounding box center [106, 11] width 19 height 8
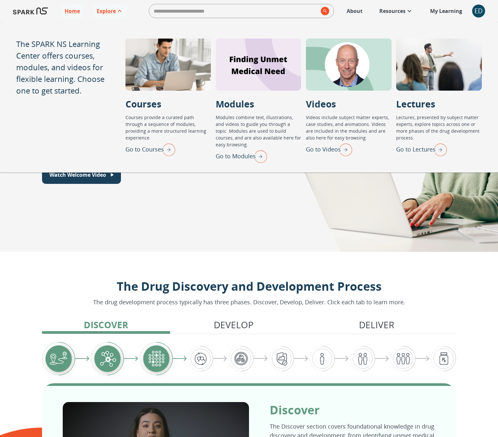
click at [404, 150] on p "Go to Lectures" at bounding box center [415, 149] width 39 height 9
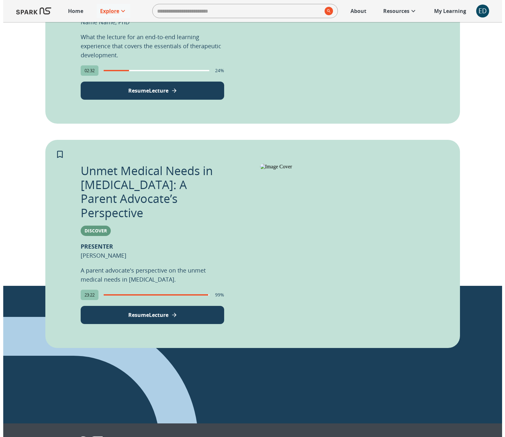
scroll to position [277, 0]
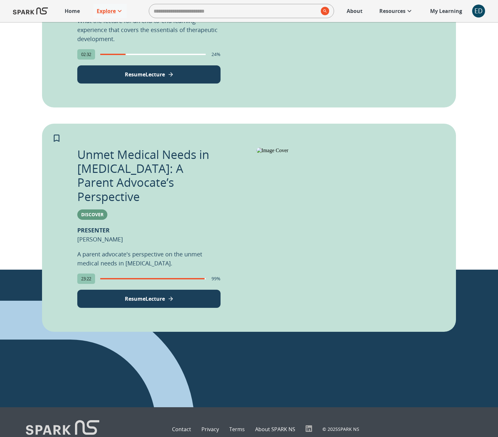
click at [155, 295] on p "Resume Lecture" at bounding box center [145, 299] width 40 height 8
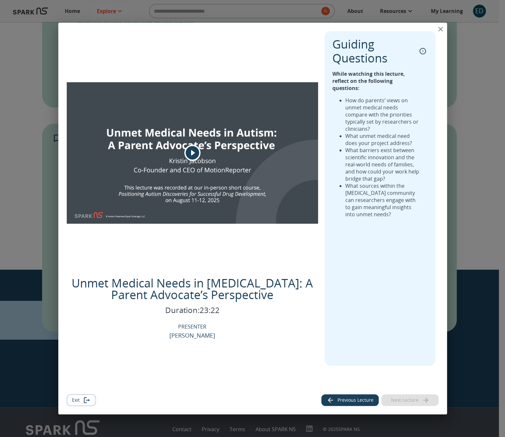
click at [192, 153] on icon "play" at bounding box center [192, 153] width 16 height 16
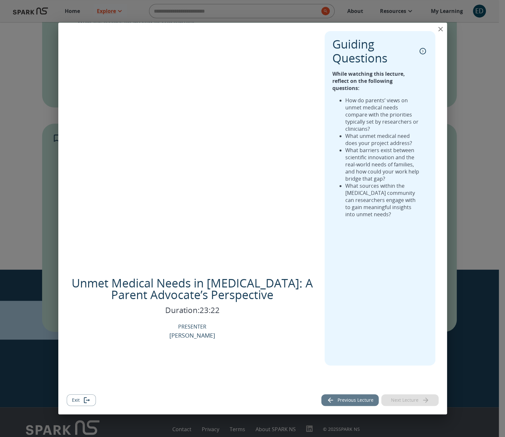
click at [360, 399] on button "Previous Lecture" at bounding box center [349, 400] width 57 height 12
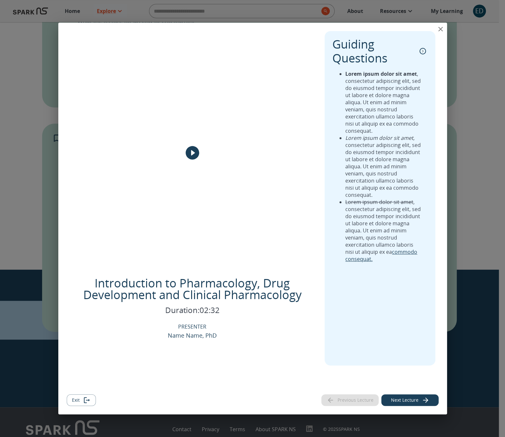
click at [412, 400] on button "Next Lecture" at bounding box center [409, 400] width 57 height 12
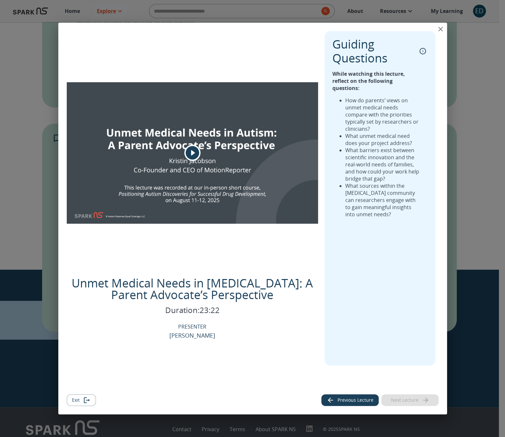
click at [72, 397] on button "Exit" at bounding box center [81, 400] width 29 height 12
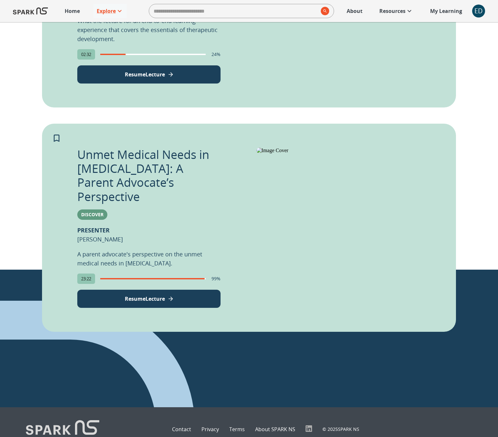
click at [477, 9] on div "ED" at bounding box center [479, 11] width 13 height 13
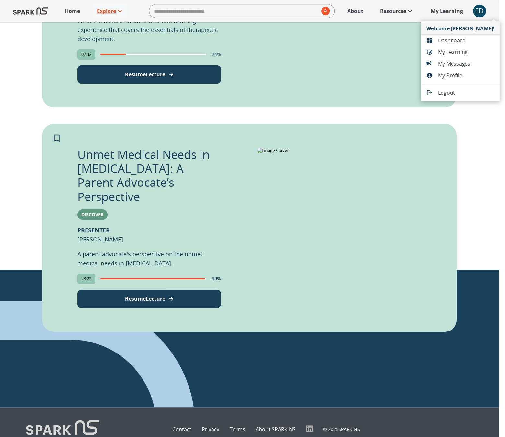
click at [460, 35] on li "Dashboard" at bounding box center [460, 41] width 79 height 12
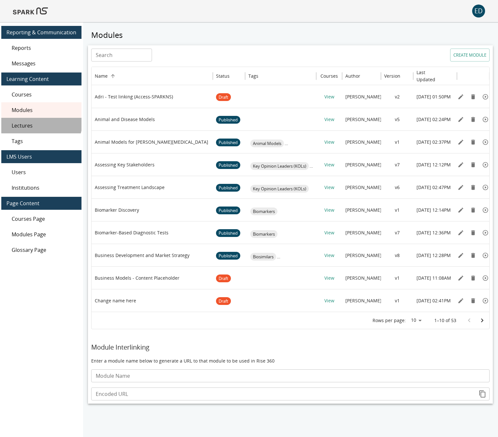
click at [39, 122] on span "Lectures" at bounding box center [44, 126] width 65 height 8
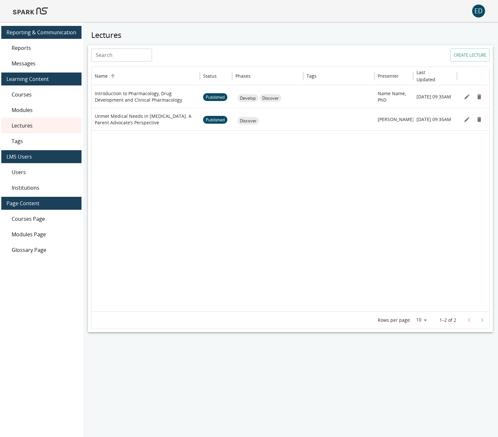
click at [477, 53] on button "CREATE LECTURE" at bounding box center [470, 55] width 39 height 13
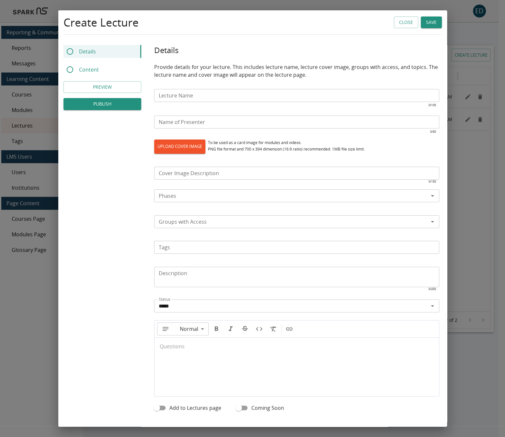
click at [87, 71] on p "Content" at bounding box center [89, 70] width 20 height 8
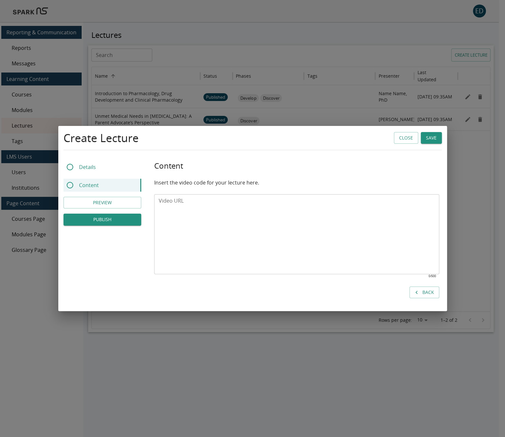
click at [401, 136] on button "Close" at bounding box center [406, 138] width 24 height 12
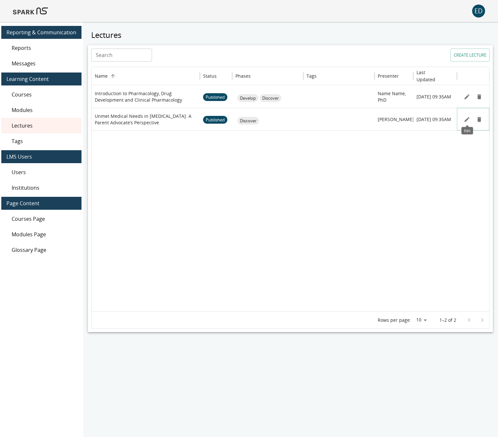
click at [467, 118] on icon "Edit" at bounding box center [467, 119] width 6 height 6
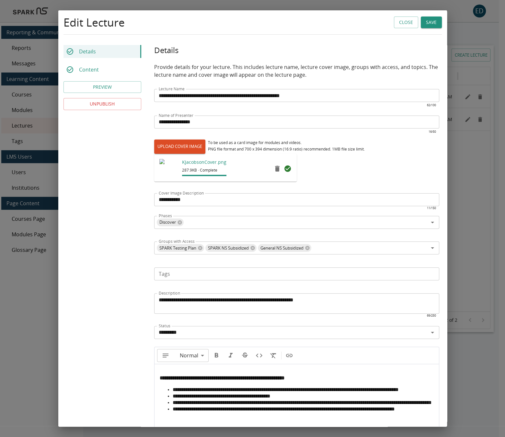
click at [185, 144] on label "UPLOAD COVER IMAGE" at bounding box center [179, 146] width 51 height 14
click at [154, 153] on input "UPLOAD COVER IMAGE" at bounding box center [154, 153] width 0 height 0
click at [184, 146] on label "UPLOAD COVER IMAGE" at bounding box center [179, 146] width 51 height 14
click at [154, 153] on input "UPLOAD COVER IMAGE" at bounding box center [154, 153] width 0 height 0
type input "**********"
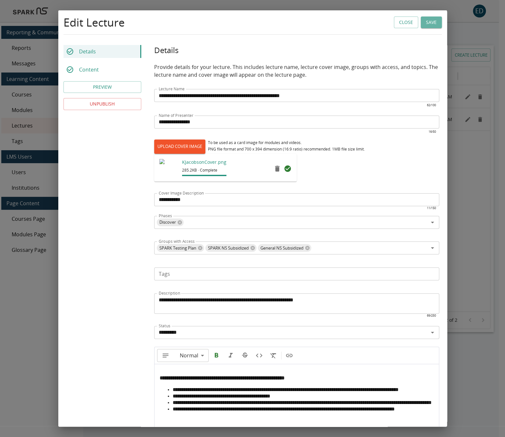
click at [424, 22] on button "Save" at bounding box center [430, 23] width 21 height 12
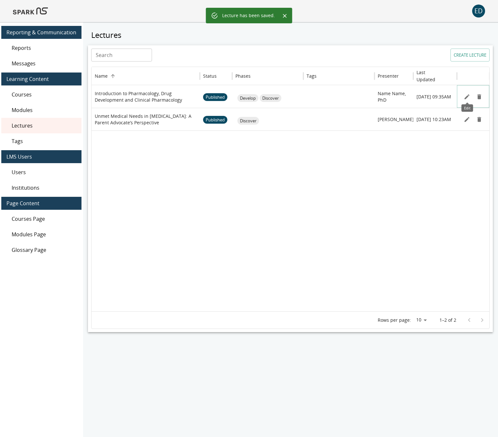
click at [466, 96] on icon "Edit" at bounding box center [467, 96] width 5 height 5
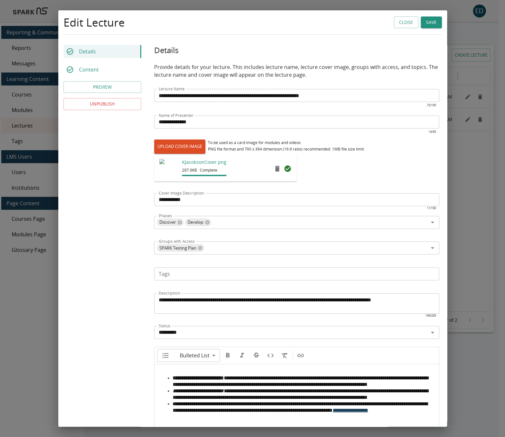
click at [177, 148] on label "UPLOAD COVER IMAGE" at bounding box center [179, 146] width 51 height 14
click at [154, 153] on input "UPLOAD COVER IMAGE" at bounding box center [154, 153] width 0 height 0
type input "**********"
click at [425, 20] on button "Save" at bounding box center [430, 23] width 21 height 12
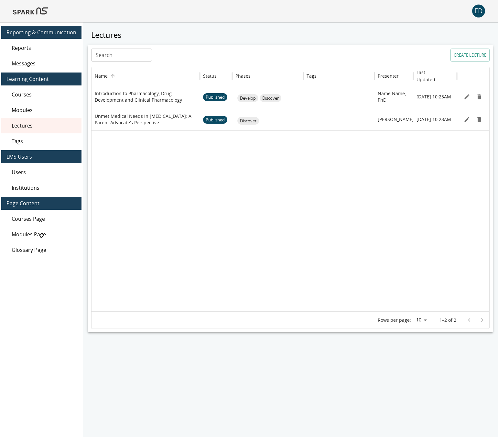
click at [18, 10] on img at bounding box center [30, 11] width 35 height 16
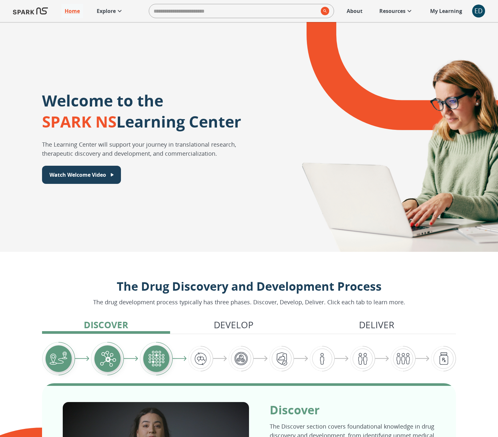
click at [107, 11] on p "Explore" at bounding box center [106, 11] width 19 height 8
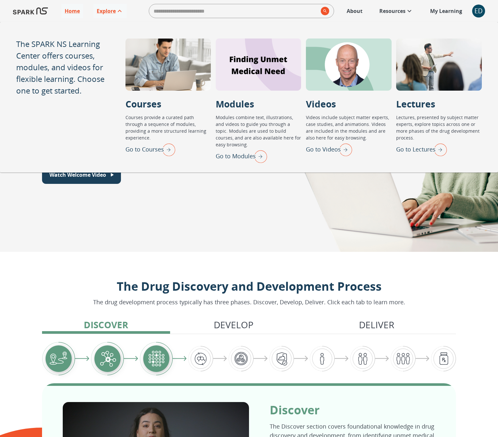
click at [413, 146] on p "Go to Lectures" at bounding box center [415, 149] width 39 height 9
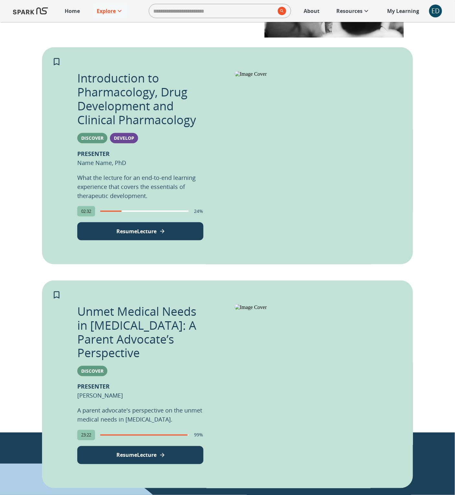
scroll to position [109, 0]
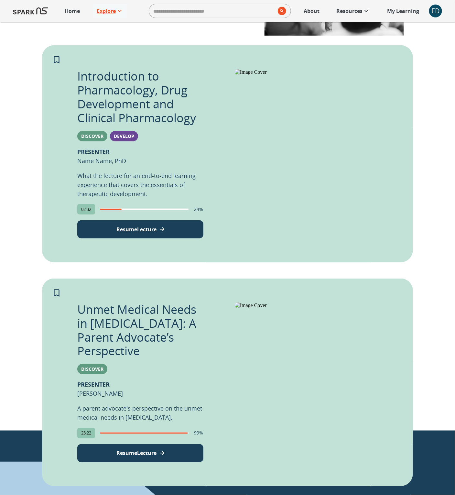
click at [2, 267] on div "Lectures Lectures, presented by subject matter experts, explore topics across o…" at bounding box center [227, 172] width 455 height 518
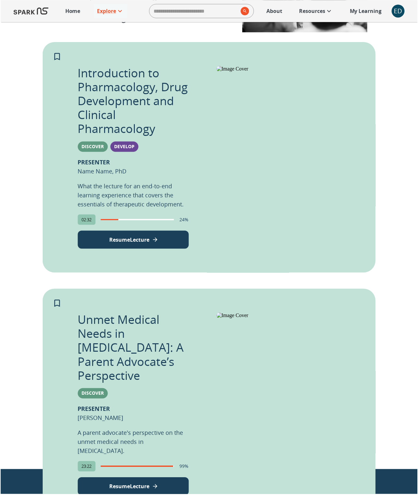
scroll to position [101, 0]
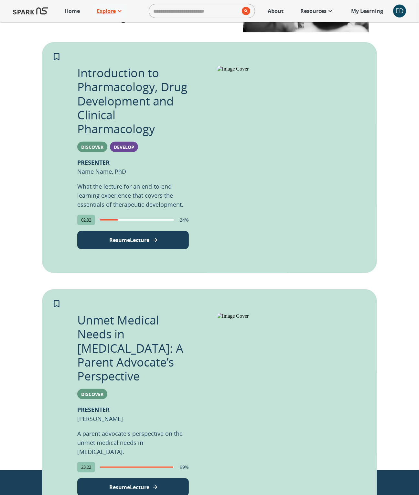
click at [35, 39] on div "Lectures Lectures, presented by subject matter experts, explore topics across o…" at bounding box center [209, 195] width 419 height 549
click at [12, 29] on div "Lectures Lectures, presented by subject matter experts, explore topics across o…" at bounding box center [209, 195] width 419 height 549
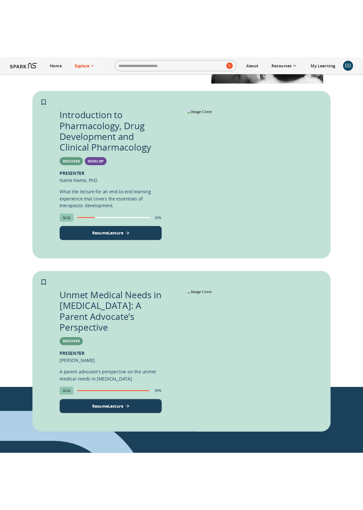
scroll to position [0, 0]
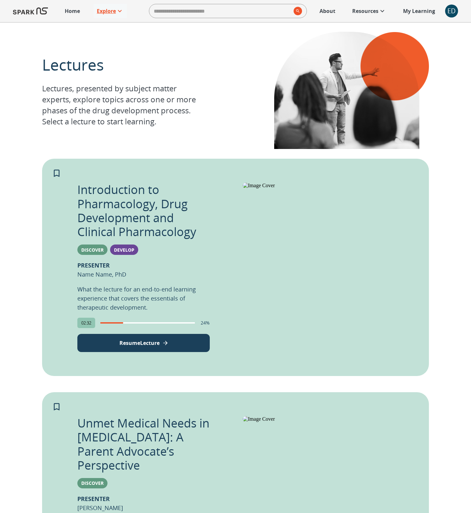
click at [111, 9] on p "Explore" at bounding box center [106, 11] width 19 height 8
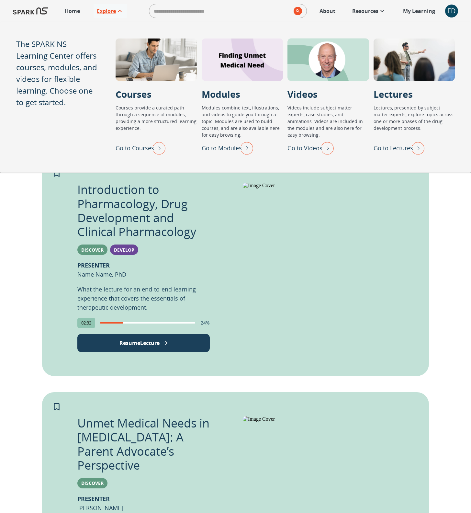
click at [220, 149] on p "Go to Modules" at bounding box center [222, 148] width 40 height 9
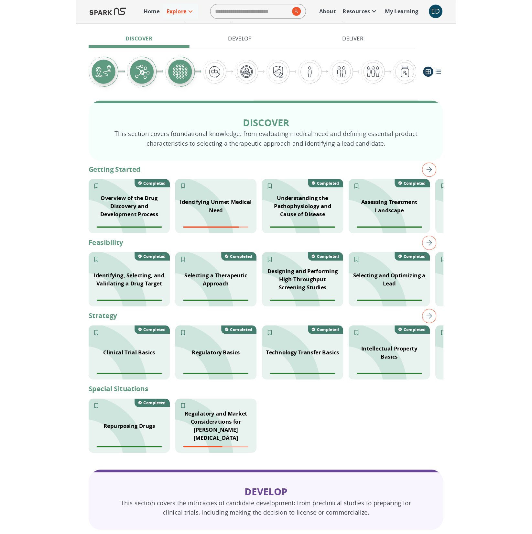
scroll to position [71, 0]
